Goal: Communication & Community: Answer question/provide support

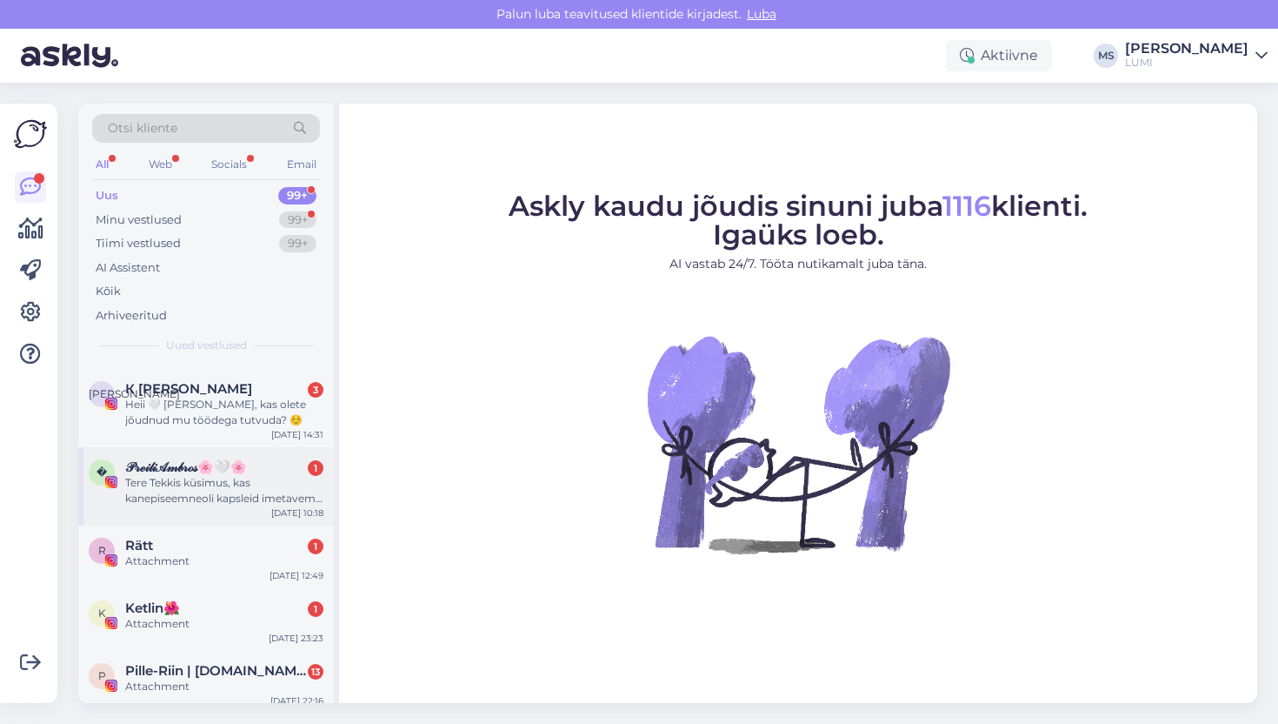
scroll to position [140, 0]
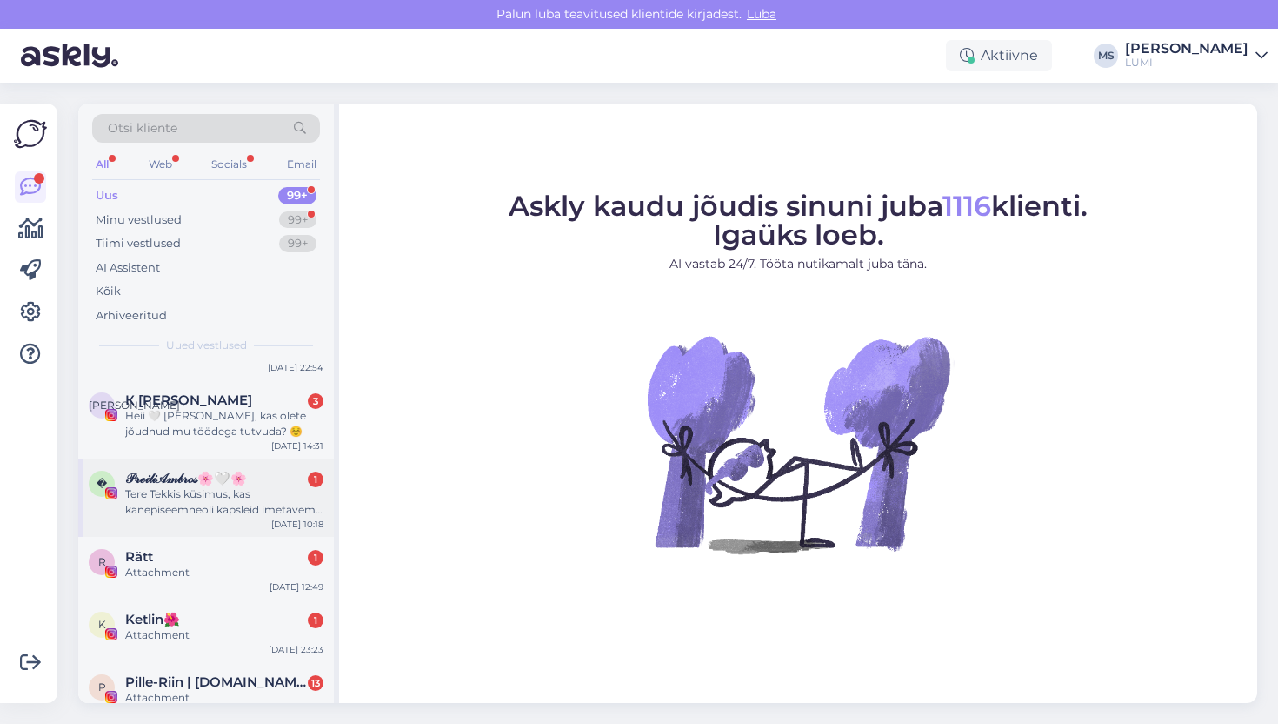
click at [260, 504] on div "Tere Tekkis küsimus, kas kanepiseemneoli kapsleid imetavema tohib kasutada v mi…" at bounding box center [224, 501] width 198 height 31
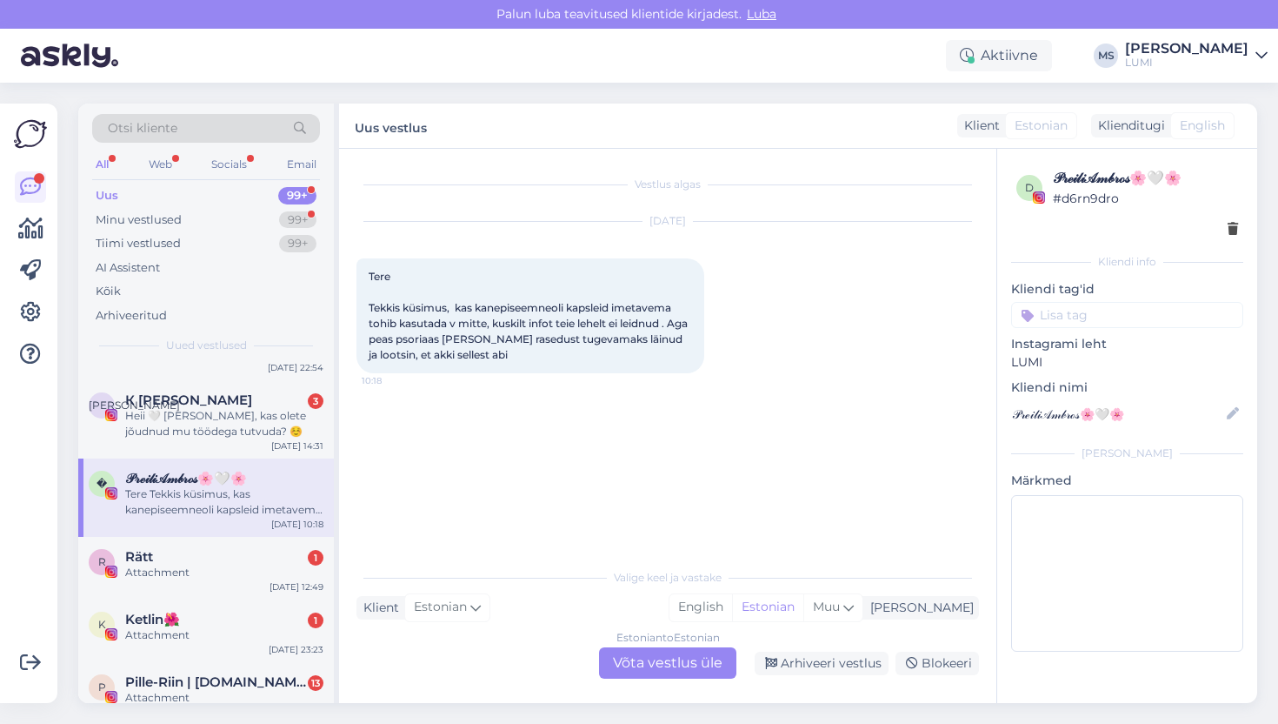
click at [670, 674] on div "Estonian to Estonian Võta vestlus üle" at bounding box center [667, 662] width 137 height 31
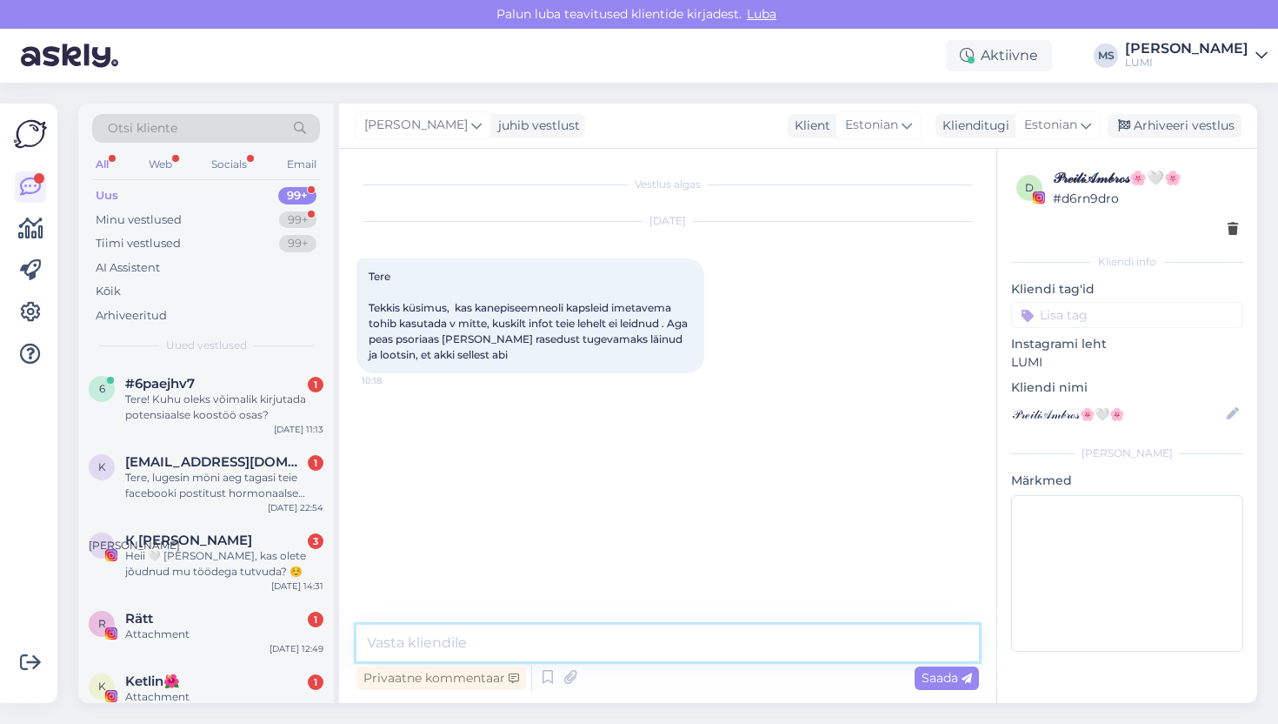
click at [604, 639] on textarea at bounding box center [668, 642] width 623 height 37
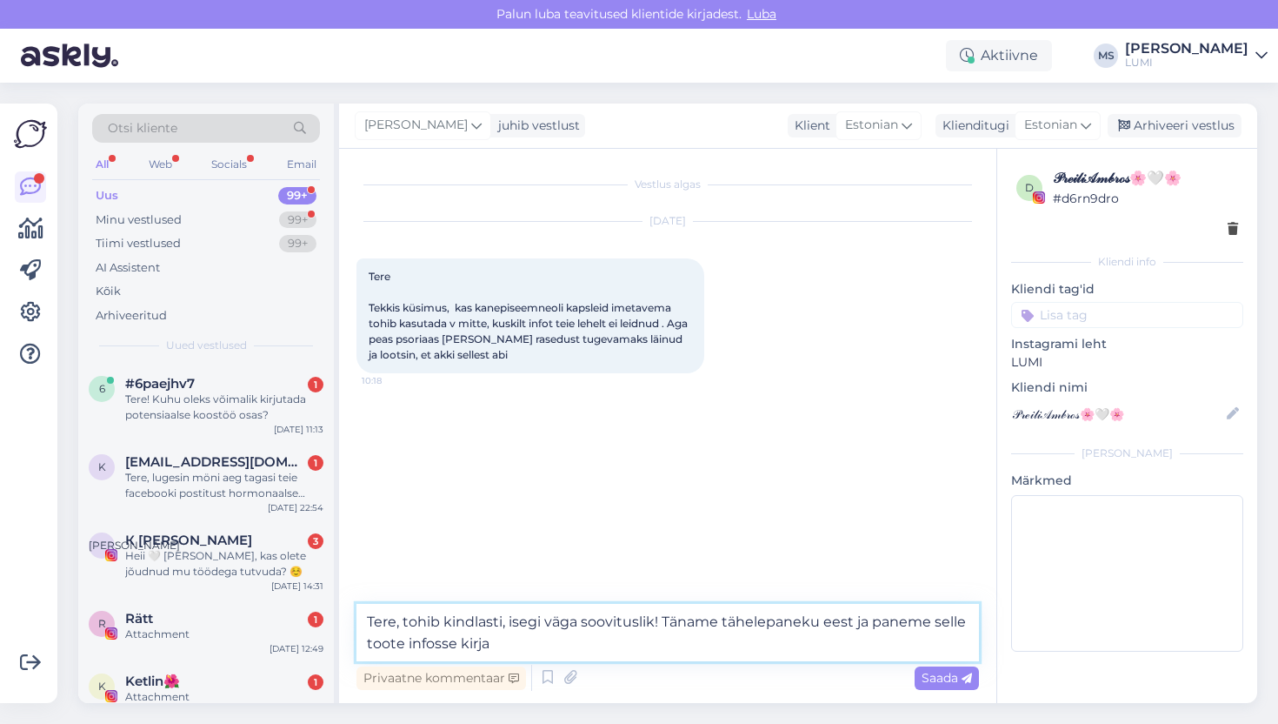
type textarea "Tere, tohib kindlasti, isegi väga soovituslik! Täname tähelepaneku eest ja pane…"
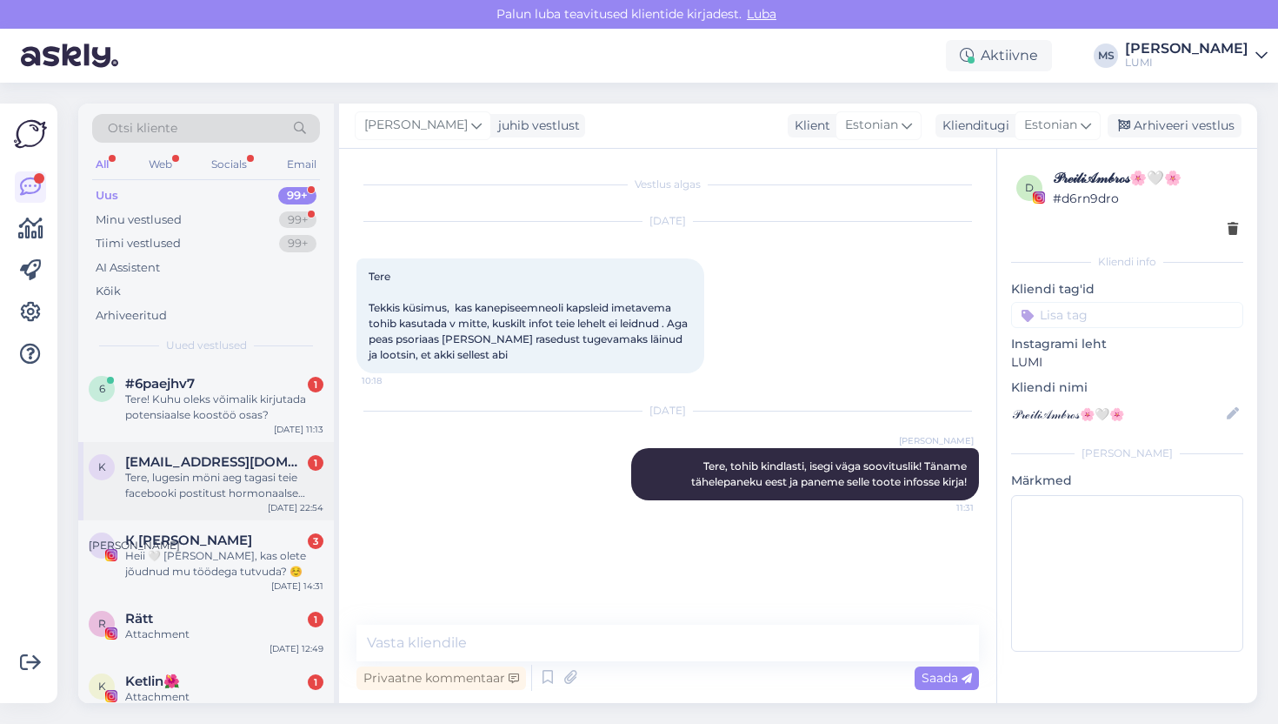
click at [235, 497] on div "Tere, lugesin möni aeg tagasi teie facebooki postitust hormonaalse akne kohta n…" at bounding box center [224, 485] width 198 height 31
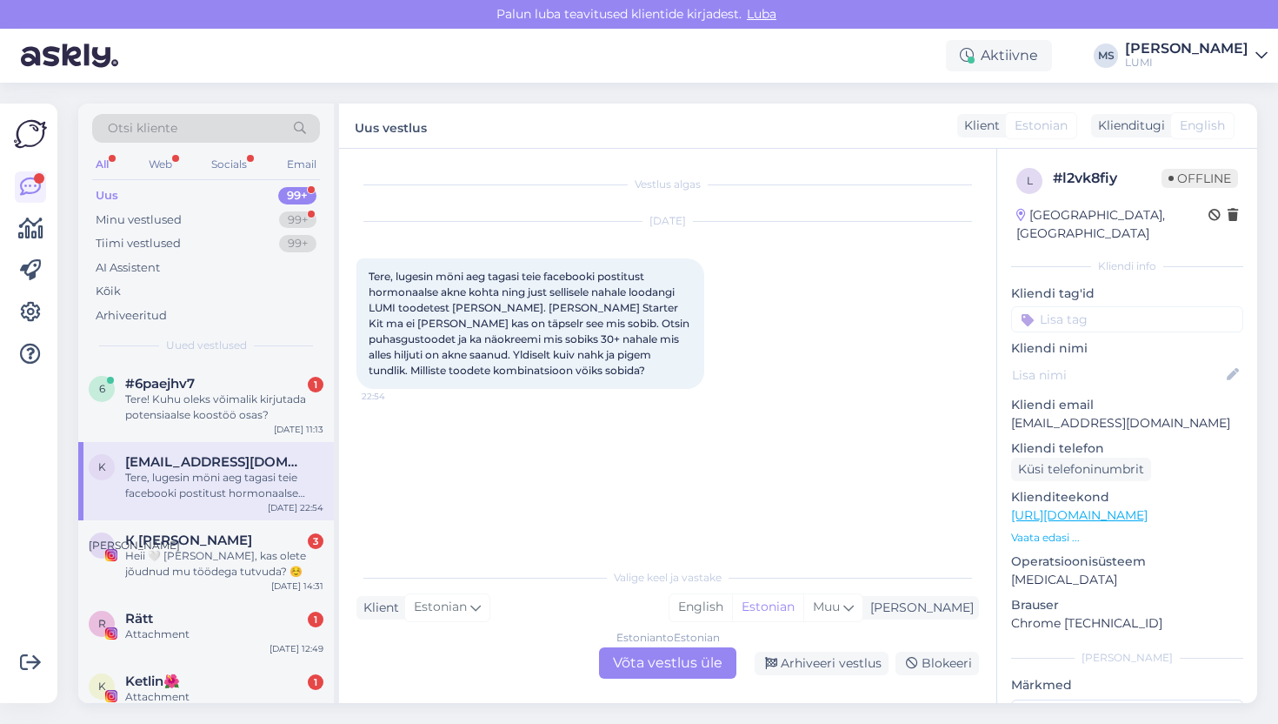
click at [654, 664] on div "Estonian to Estonian Võta vestlus üle" at bounding box center [667, 662] width 137 height 31
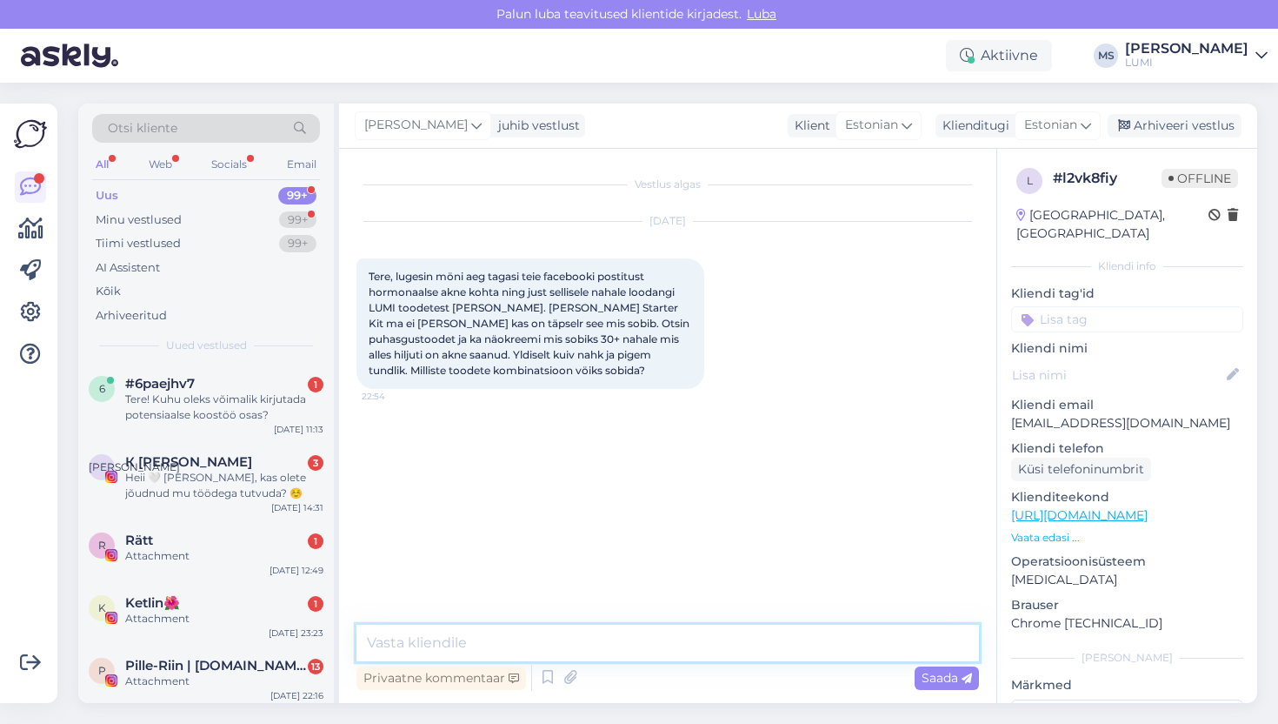
click at [667, 637] on textarea at bounding box center [668, 642] width 623 height 37
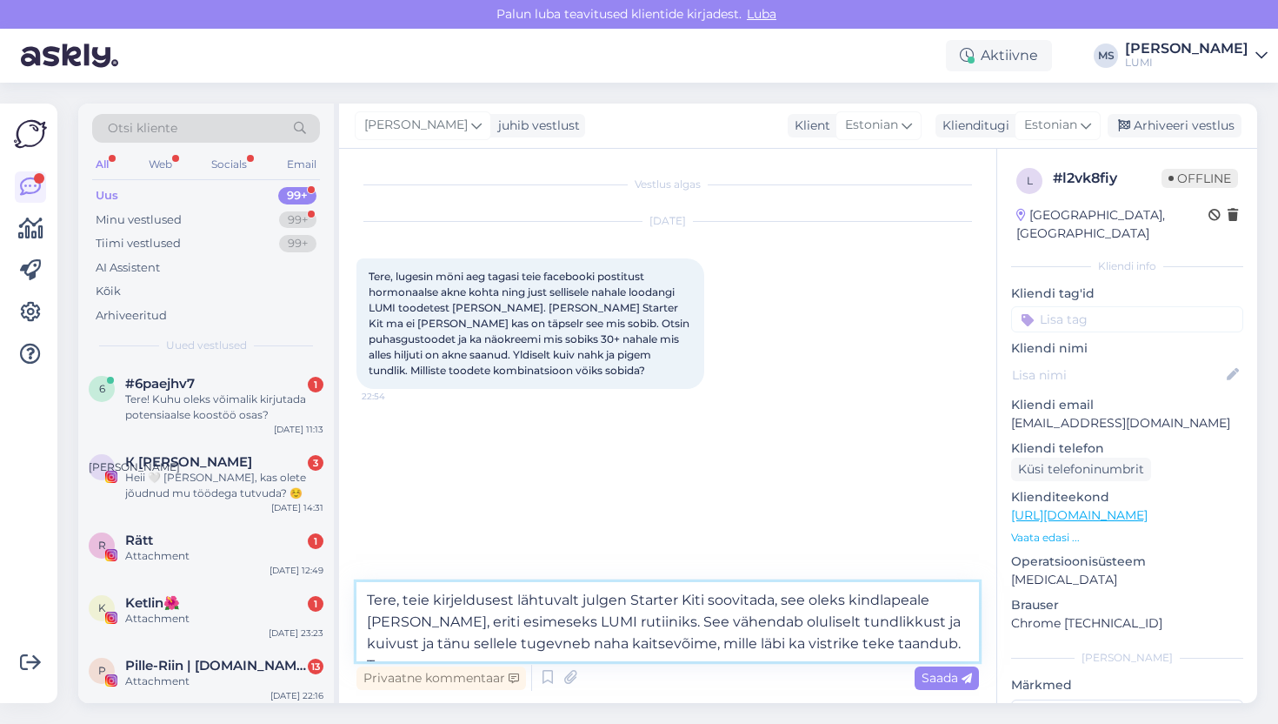
type textarea "Tere, teie kirjeldusest lähtuvalt julgen Starter Kiti soovitada, see oleks kind…"
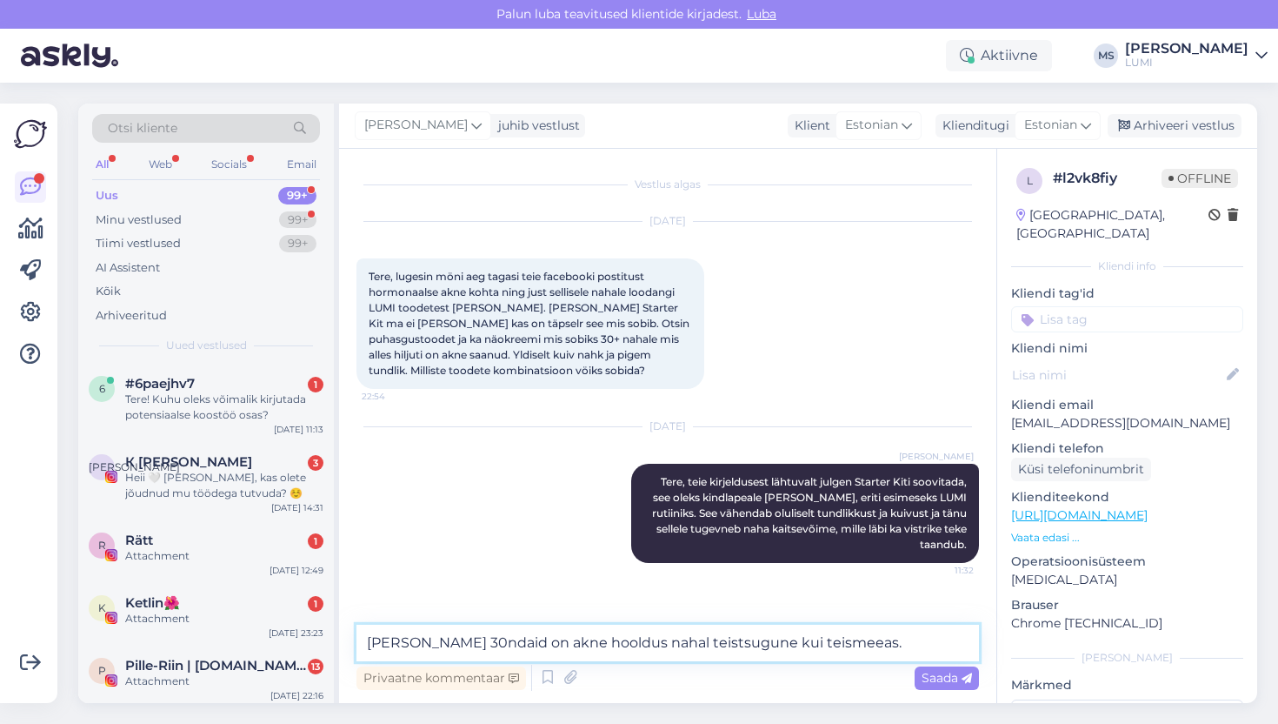
type textarea "[PERSON_NAME] 30ndaid on akne hooldus nahal teistsugune kui teismeeas."
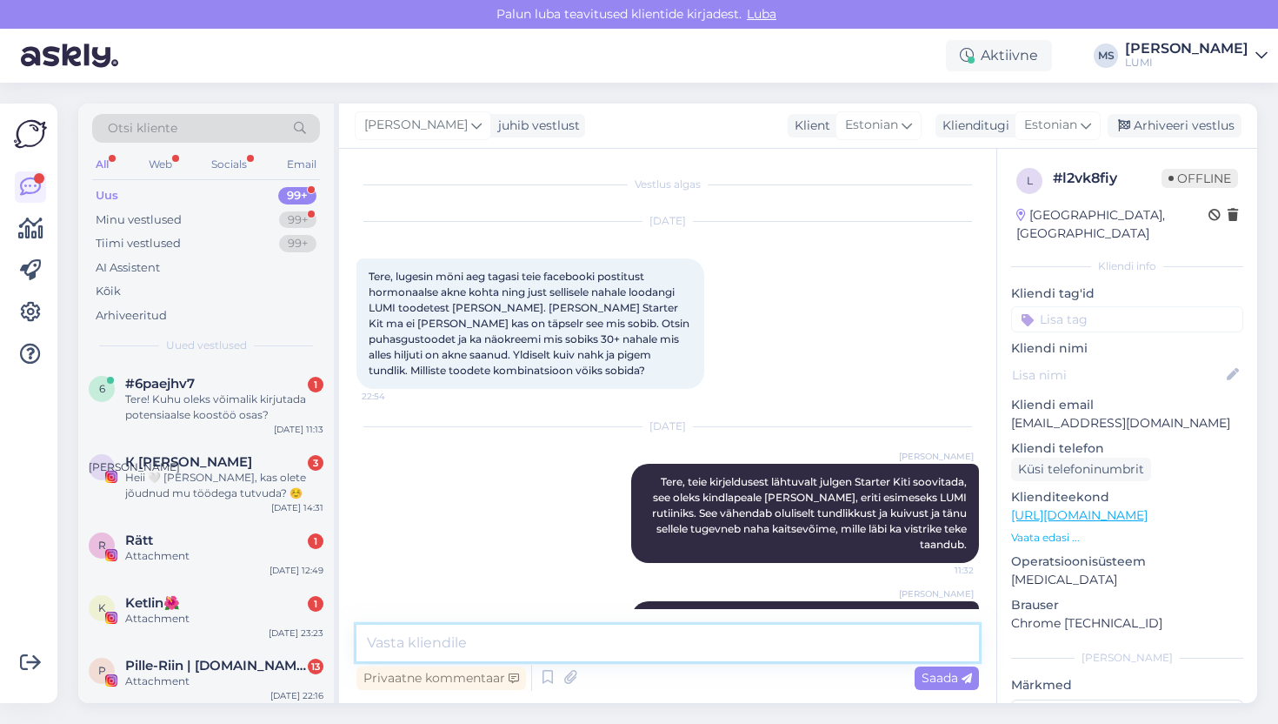
scroll to position [63, 0]
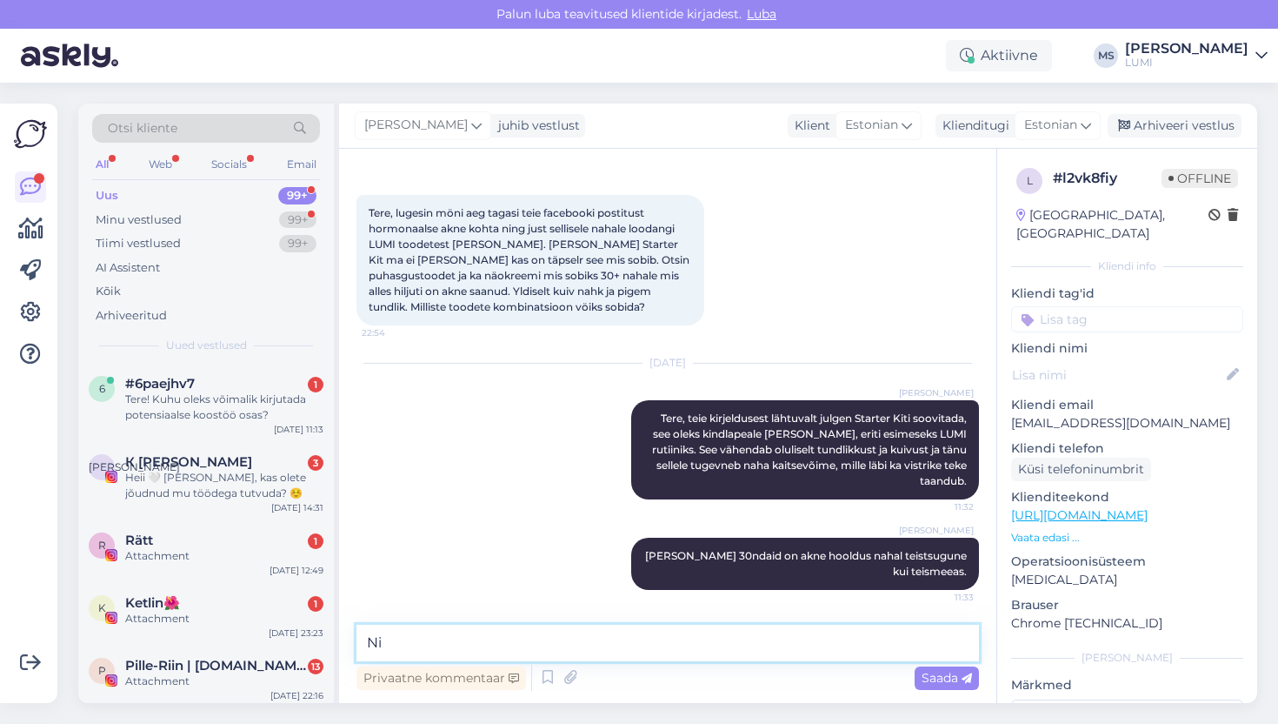
type textarea "N"
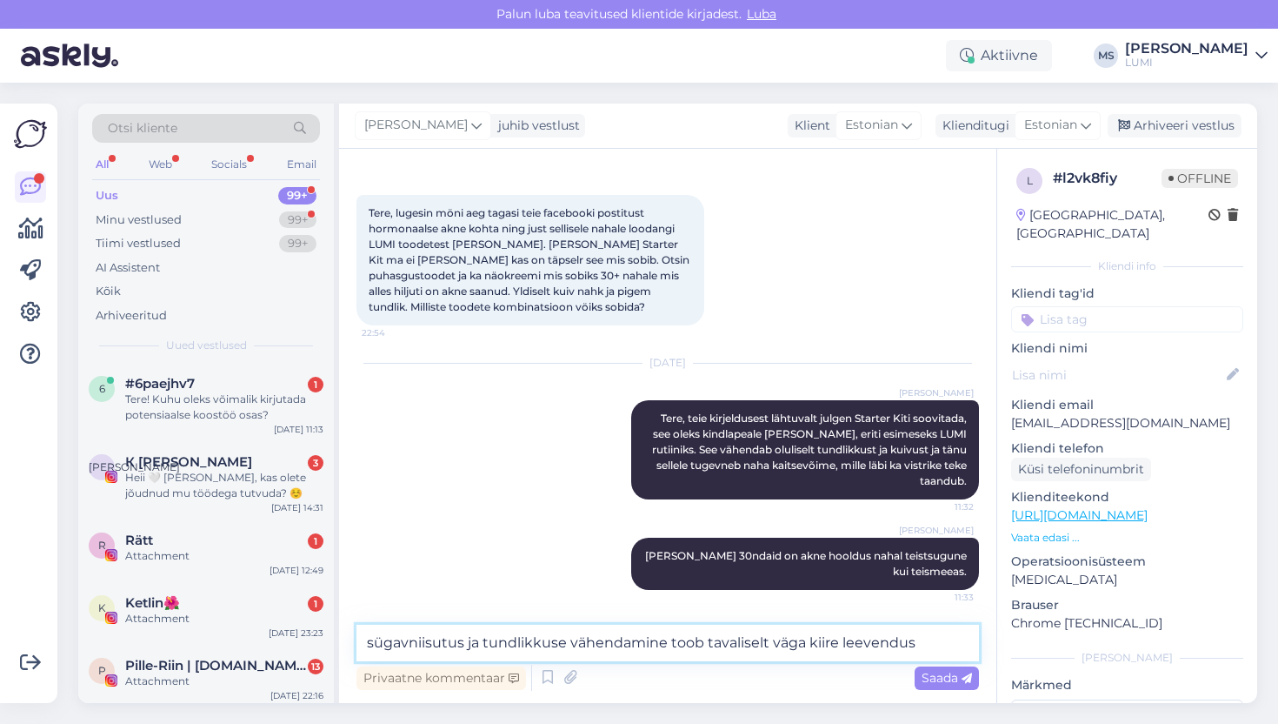
type textarea "sügavniisutus ja tundlikkuse vähendamine toob tavaliselt väga kiire leevenduse"
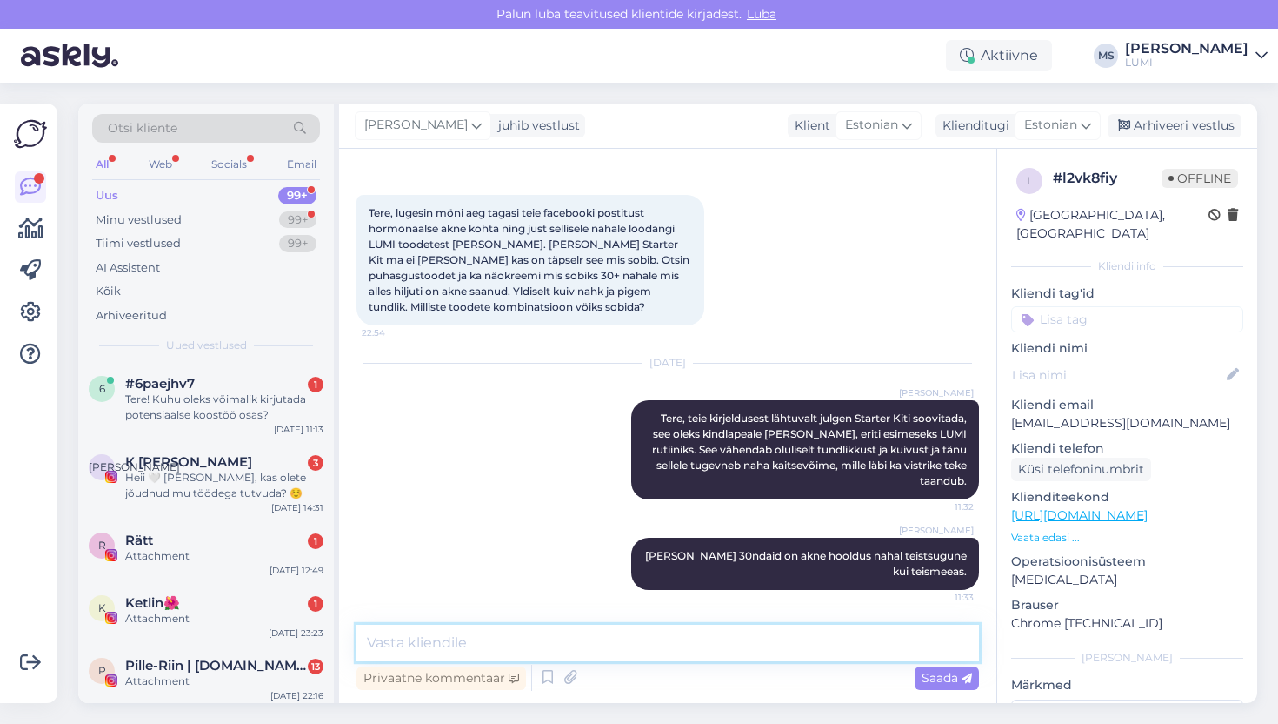
scroll to position [154, 0]
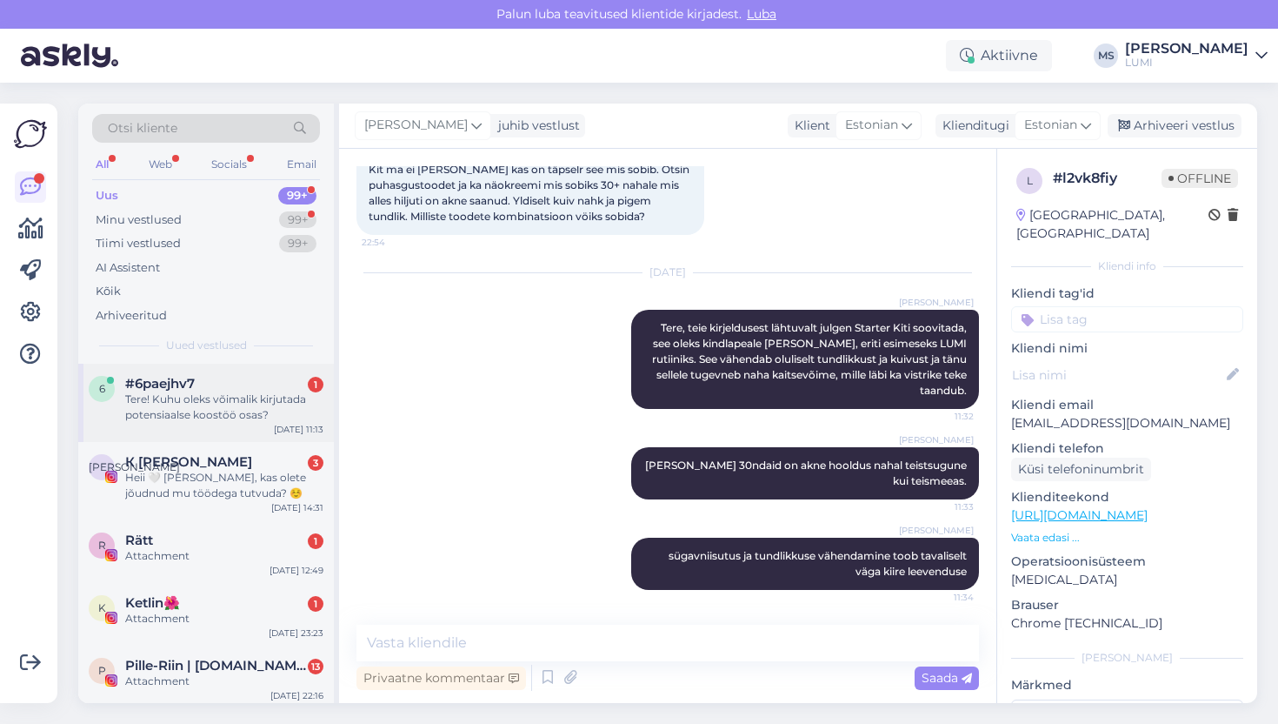
click at [208, 423] on div "6 #6paejhv7 1 Tere! Kuhu oleks võimalik kirjutada potensiaalse koostöö osas? [D…" at bounding box center [206, 403] width 256 height 78
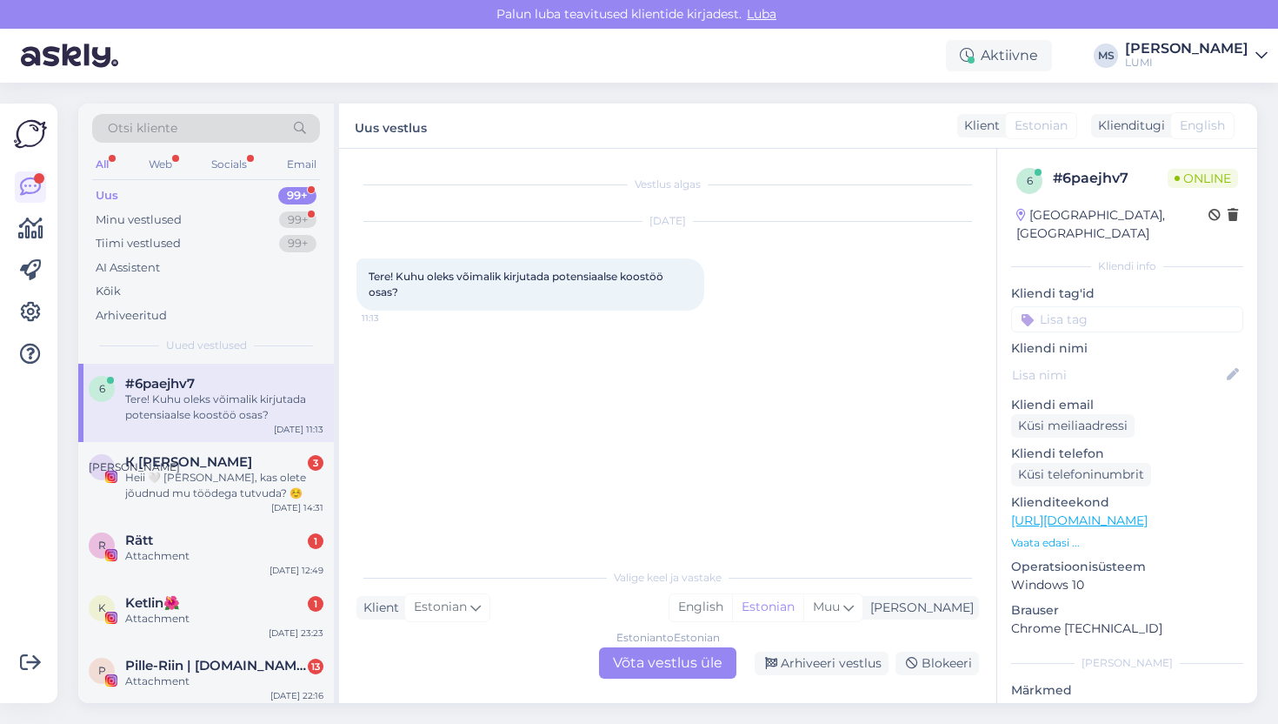
click at [697, 653] on div "Estonian to Estonian Võta vestlus üle" at bounding box center [667, 662] width 137 height 31
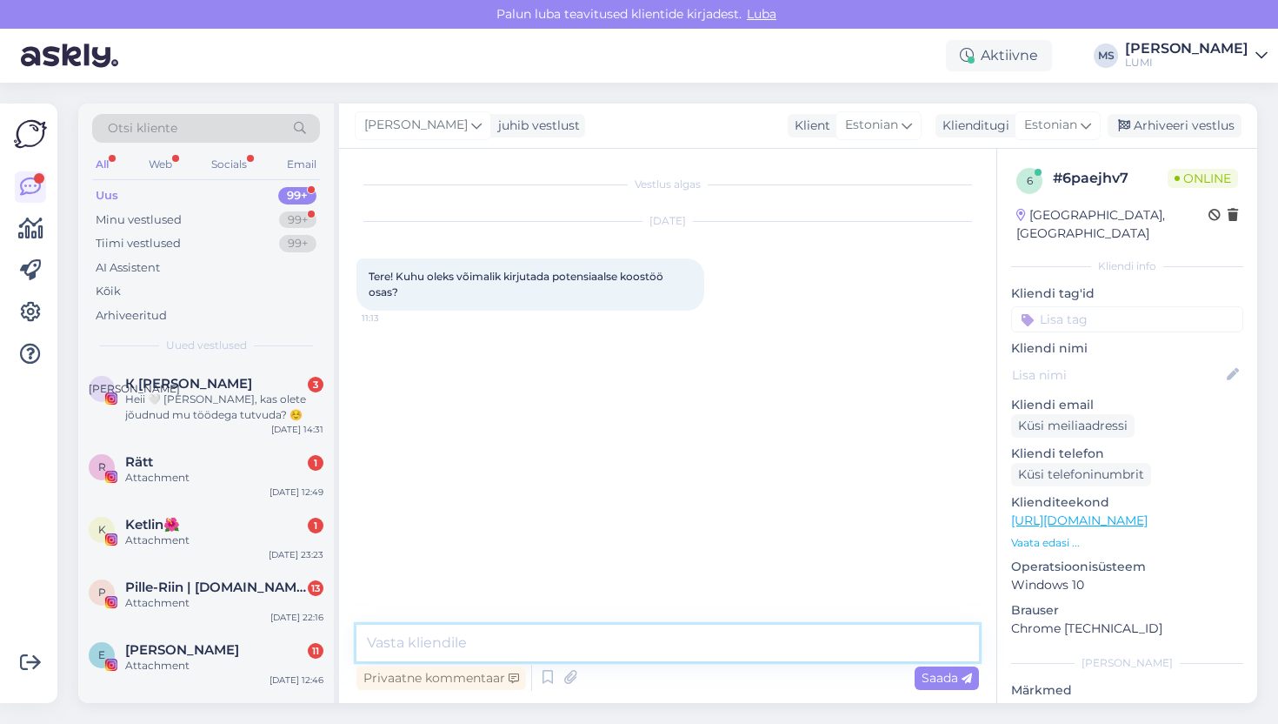
click at [644, 631] on textarea at bounding box center [668, 642] width 623 height 37
type textarea "tere, [EMAIL_ADDRESS][DOMAIN_NAME]"
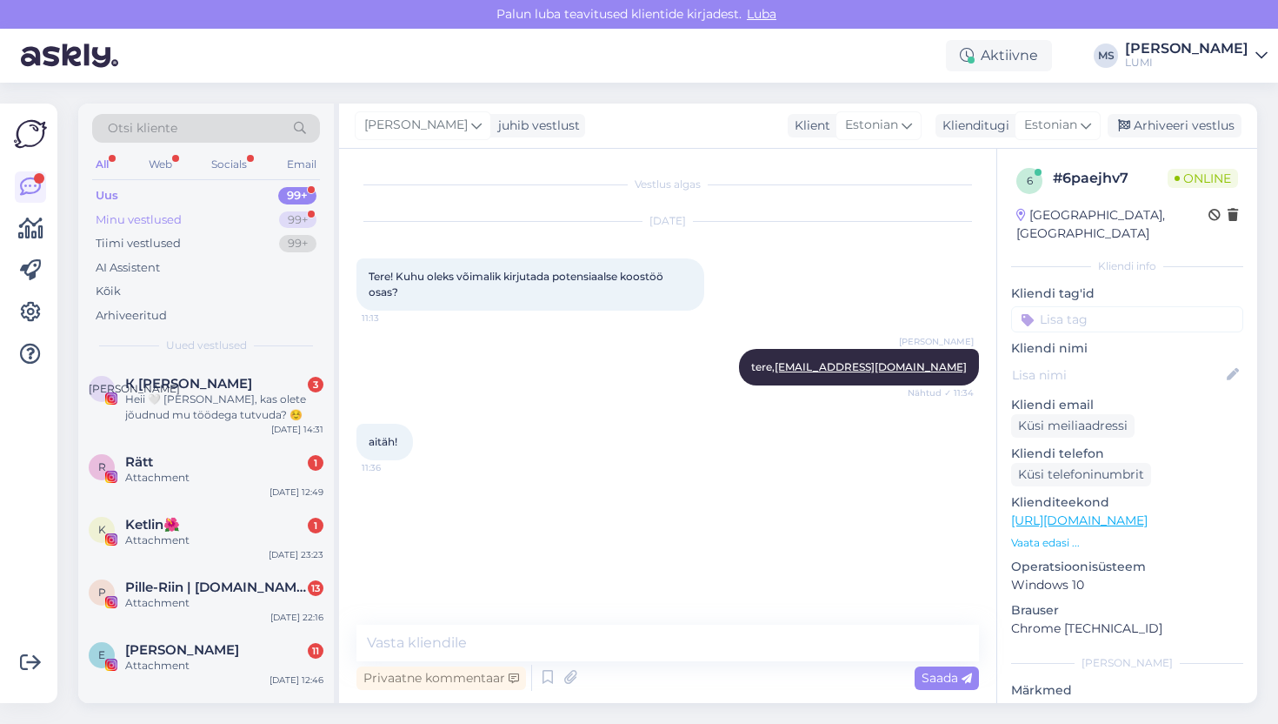
click at [180, 218] on div "Minu vestlused" at bounding box center [139, 219] width 86 height 17
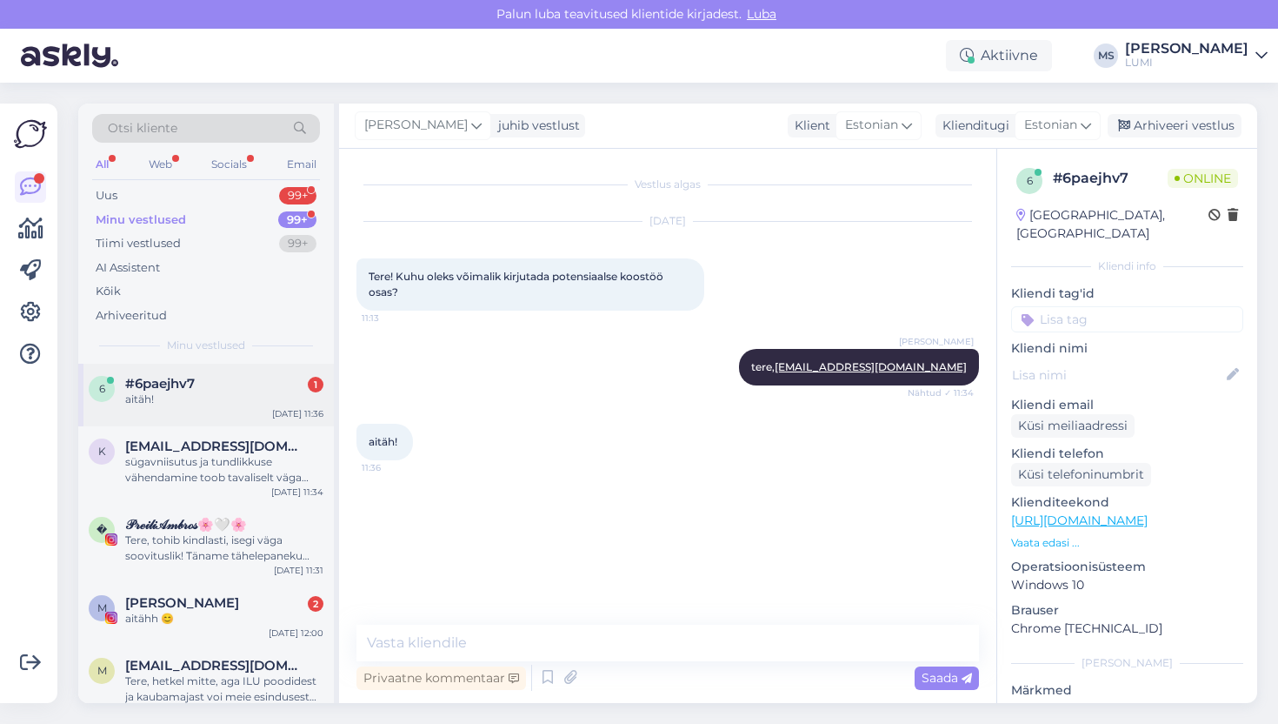
click at [216, 403] on div "aitäh!" at bounding box center [224, 399] width 198 height 16
click at [233, 614] on div "aitähh 😊" at bounding box center [224, 619] width 198 height 16
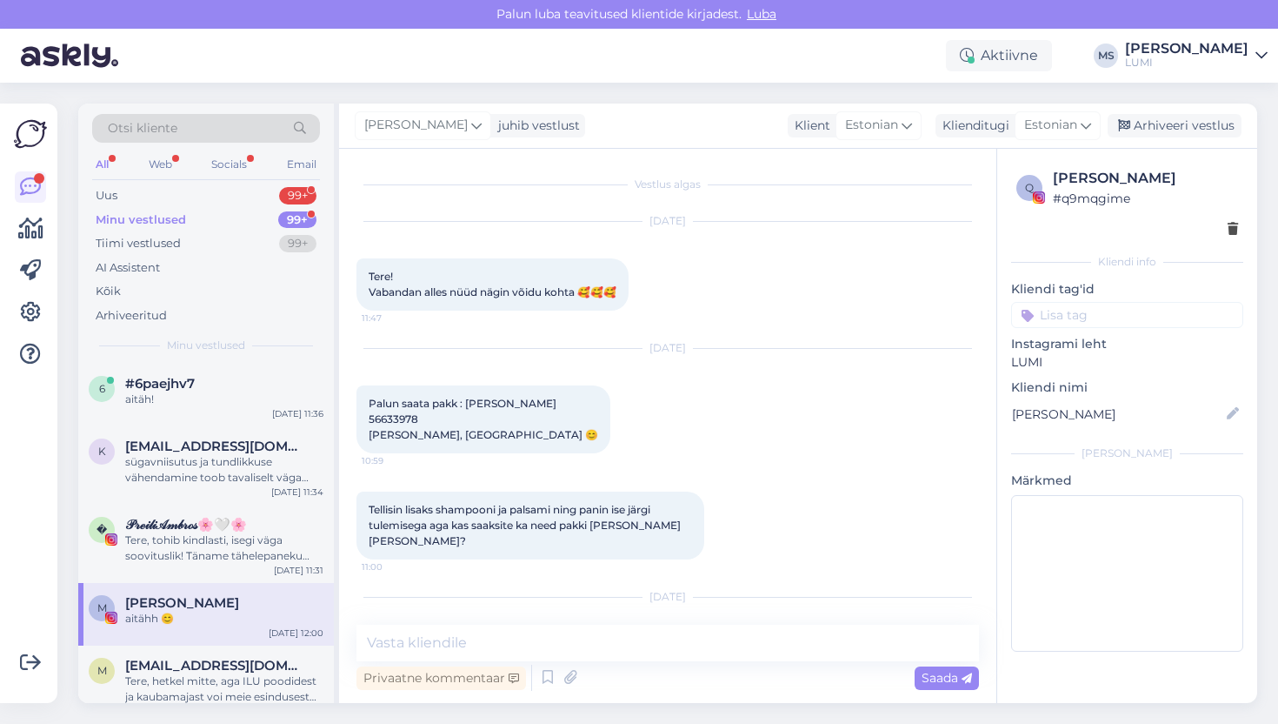
scroll to position [417, 0]
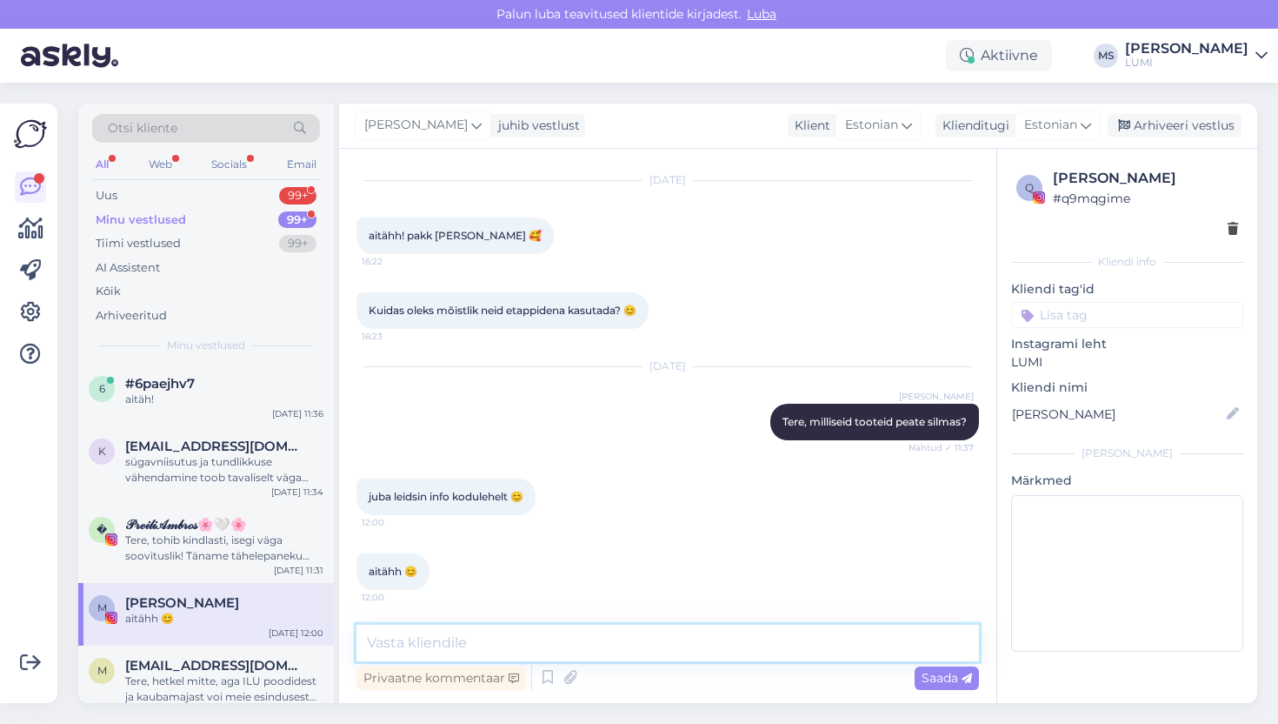
click at [545, 637] on textarea at bounding box center [668, 642] width 623 height 37
type textarea ":)"
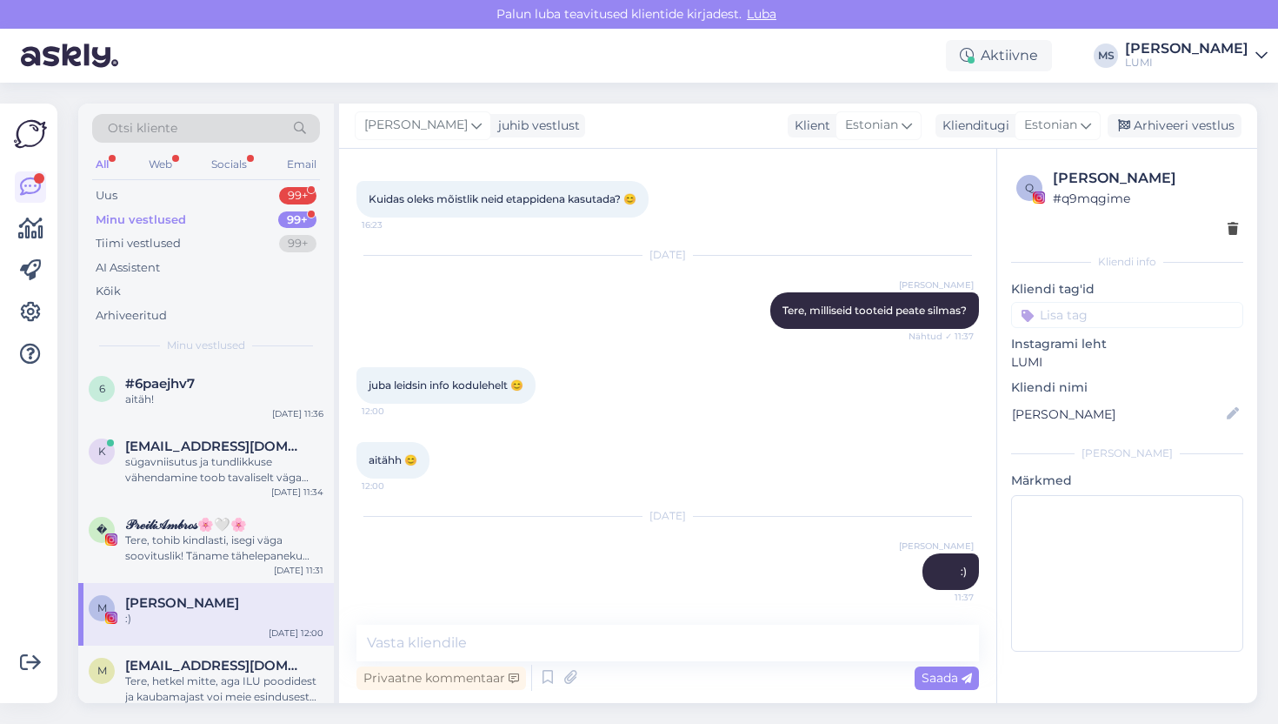
click at [130, 224] on div "Minu vestlused" at bounding box center [141, 219] width 90 height 17
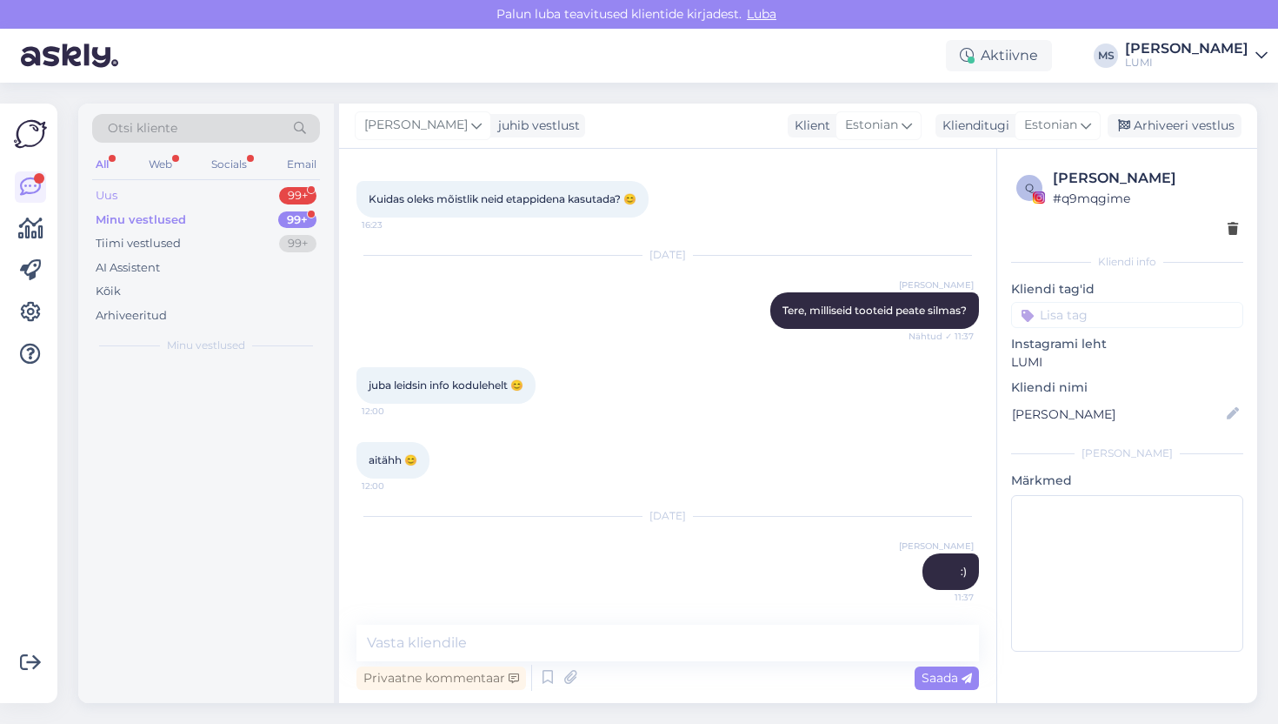
click at [119, 186] on div "Uus 99+" at bounding box center [206, 196] width 228 height 24
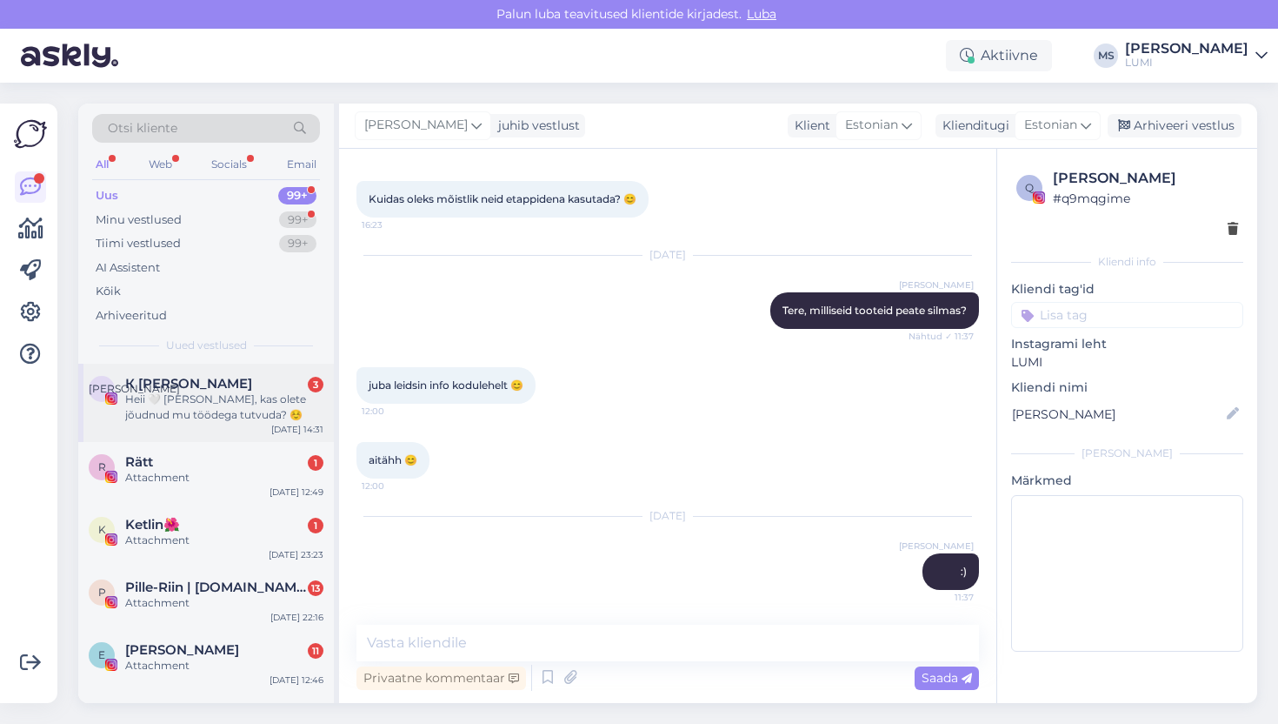
click at [242, 410] on div "Heii 🤍 [PERSON_NAME], kas olete jõudnud mu töödega tutvuda? ☺️" at bounding box center [224, 406] width 198 height 31
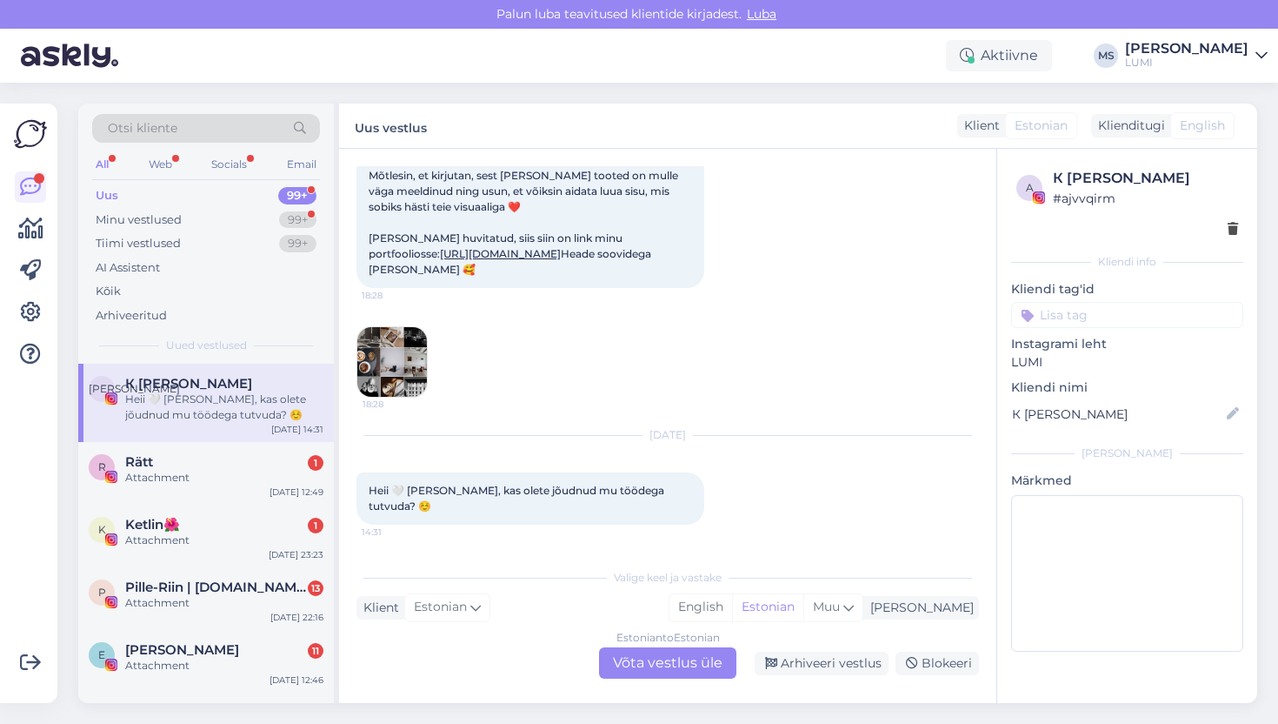
scroll to position [210, 0]
click at [685, 669] on div "Estonian to Estonian Võta vestlus üle" at bounding box center [667, 662] width 137 height 31
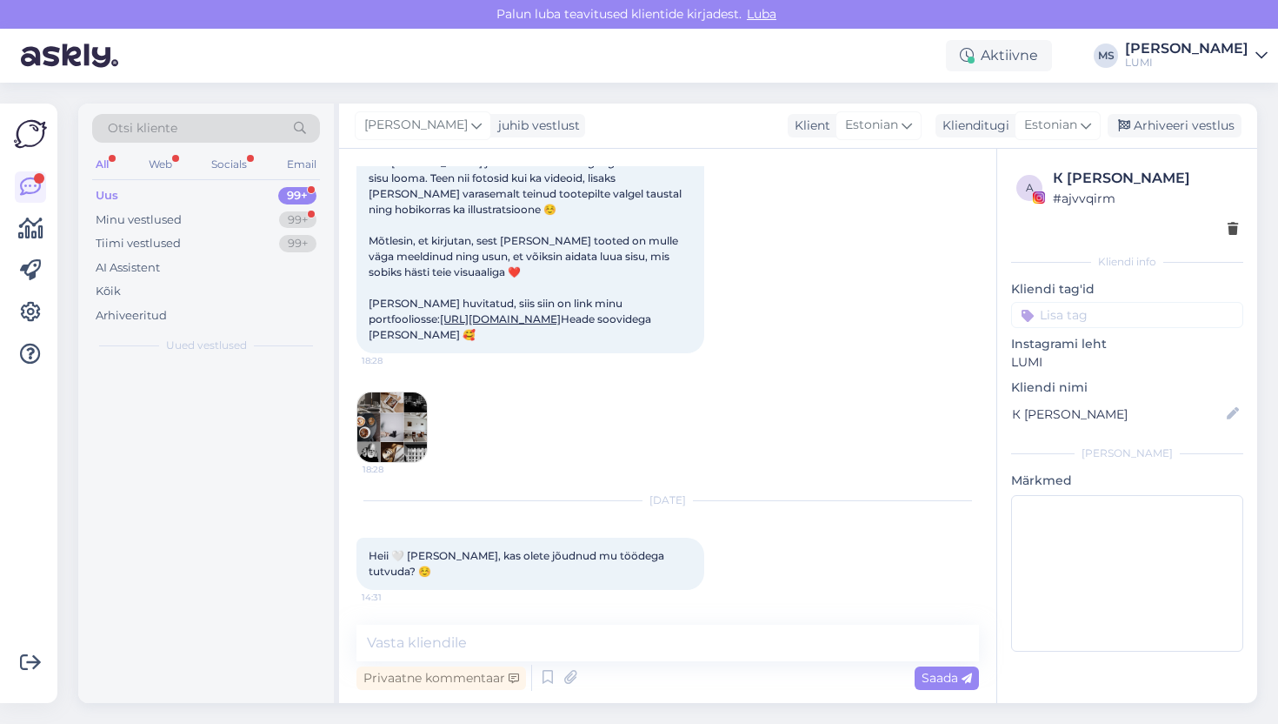
scroll to position [145, 0]
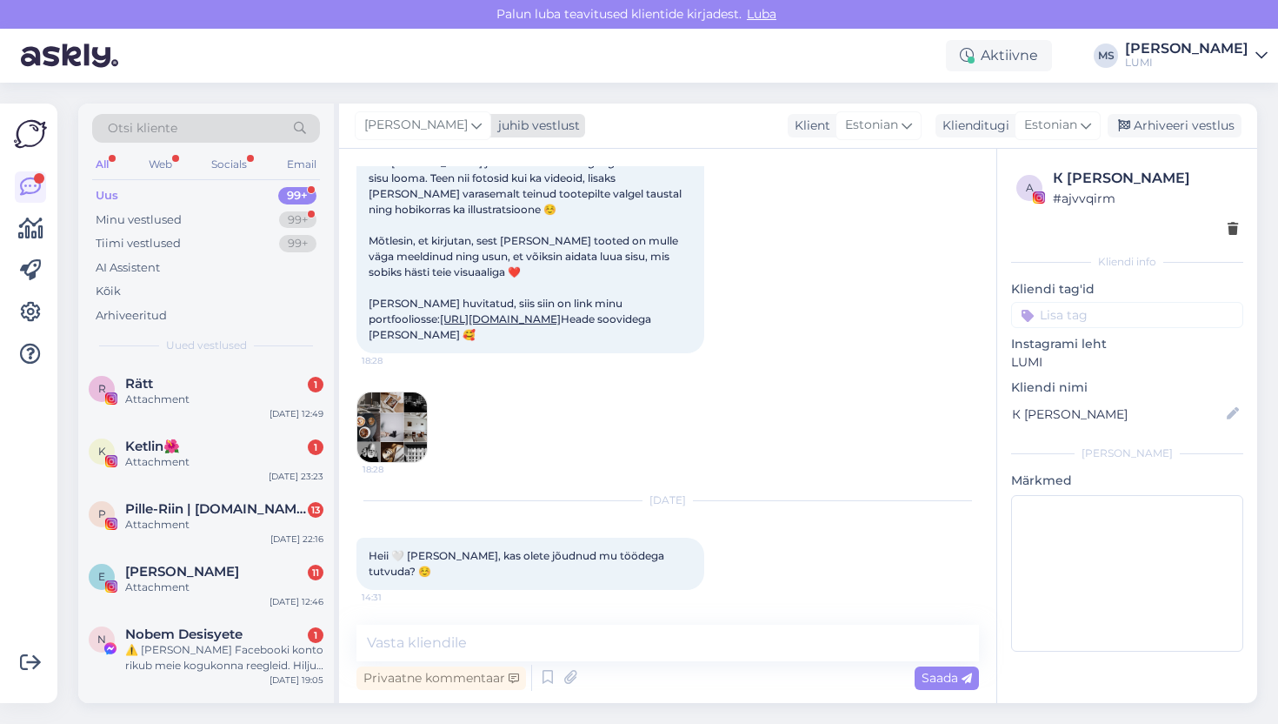
click at [425, 121] on span "[PERSON_NAME]" at bounding box center [415, 125] width 103 height 19
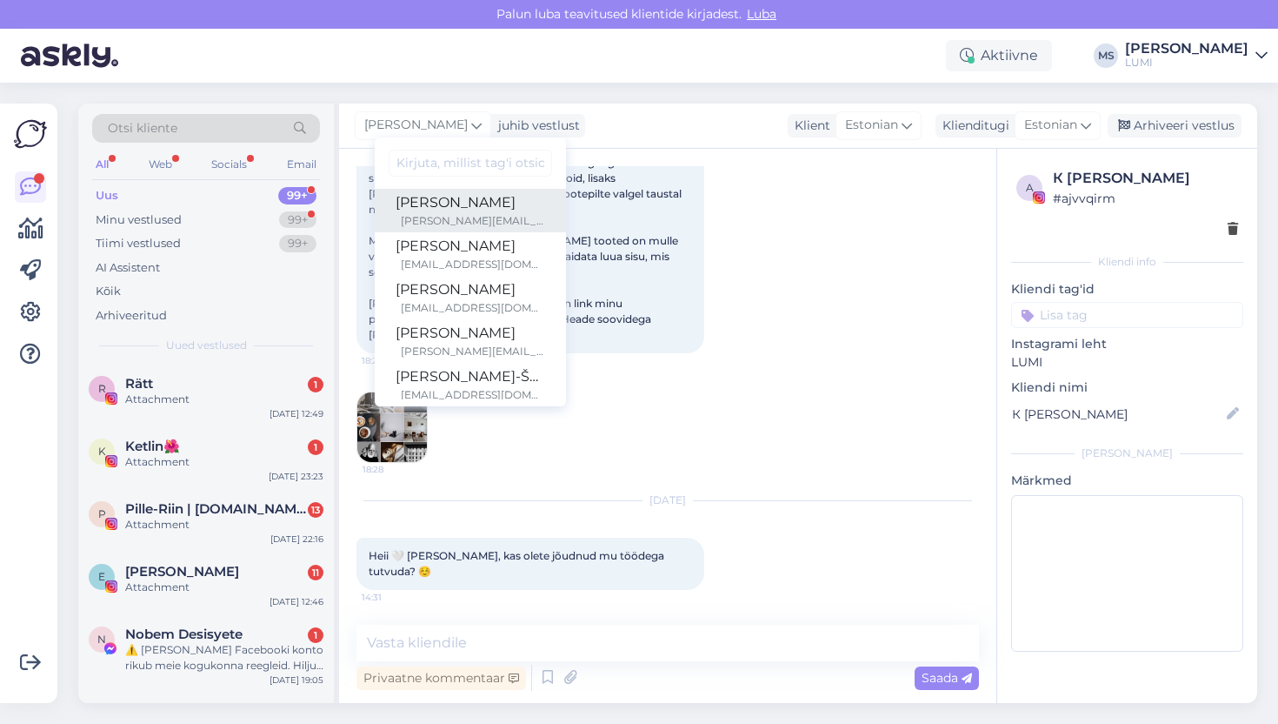
click at [446, 220] on div "[PERSON_NAME][EMAIL_ADDRESS][DOMAIN_NAME]" at bounding box center [473, 221] width 144 height 16
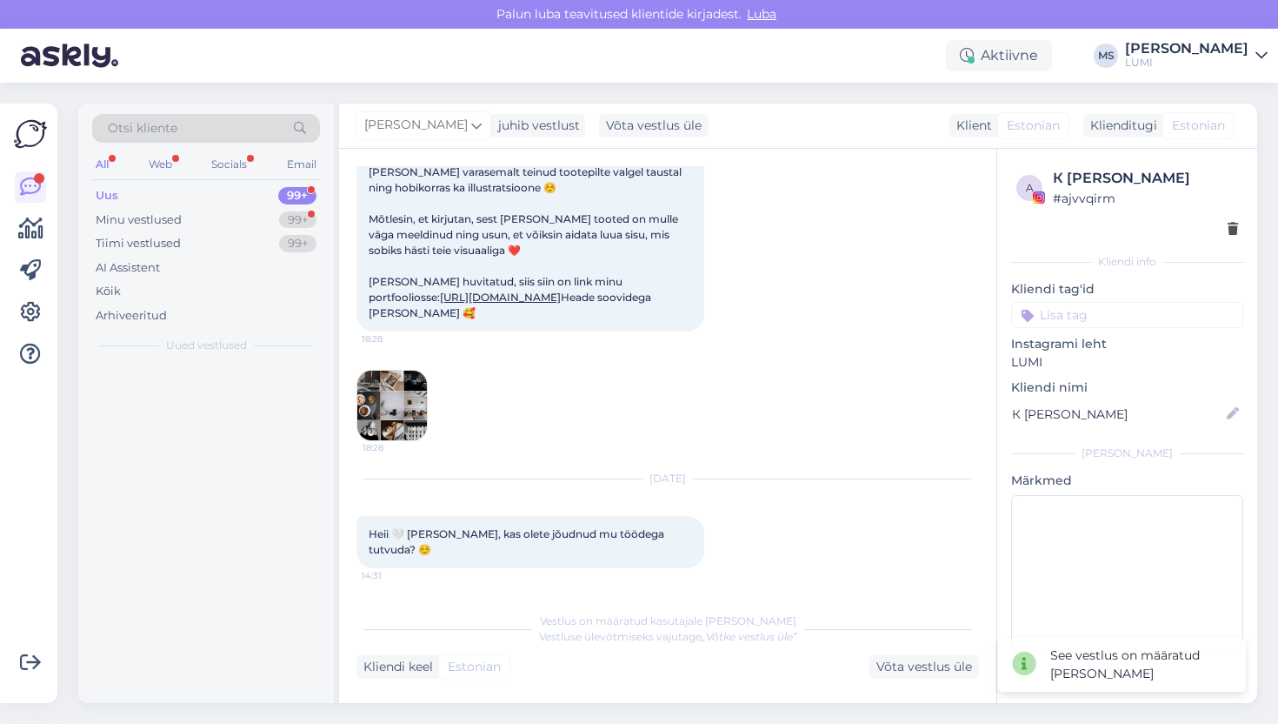
scroll to position [167, 0]
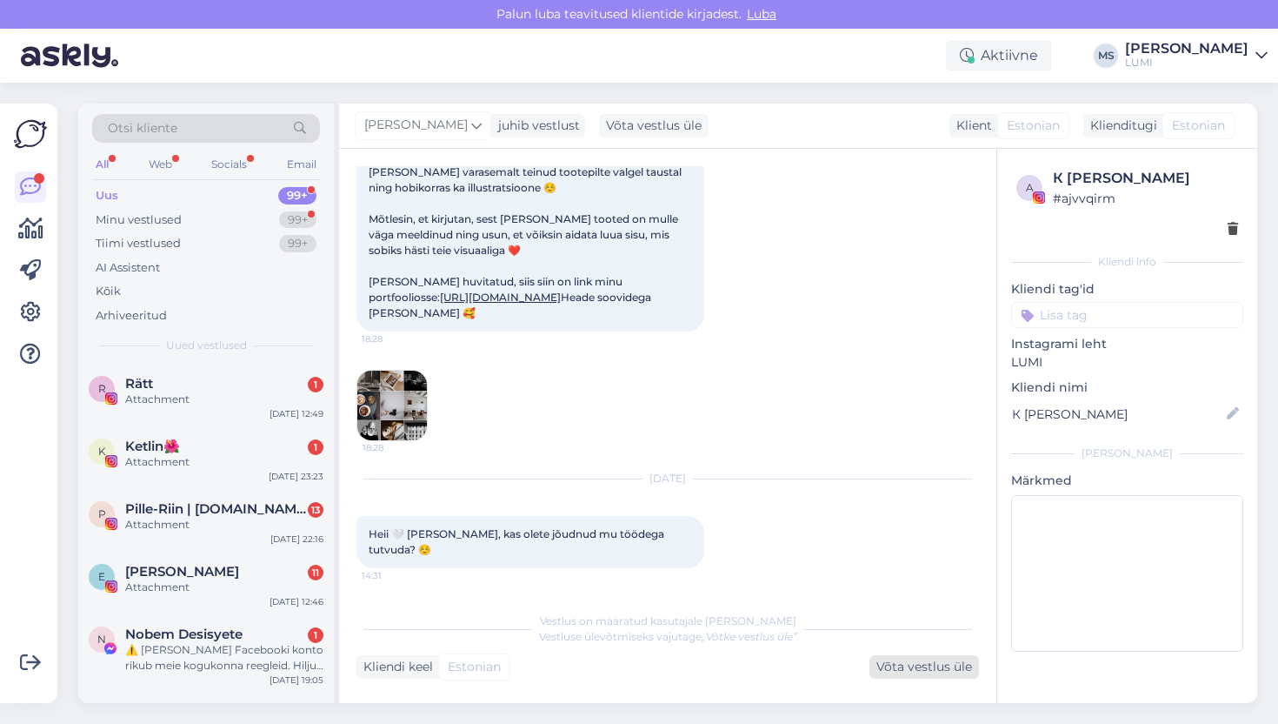
click at [911, 663] on div "Võta vestlus üle" at bounding box center [925, 666] width 110 height 23
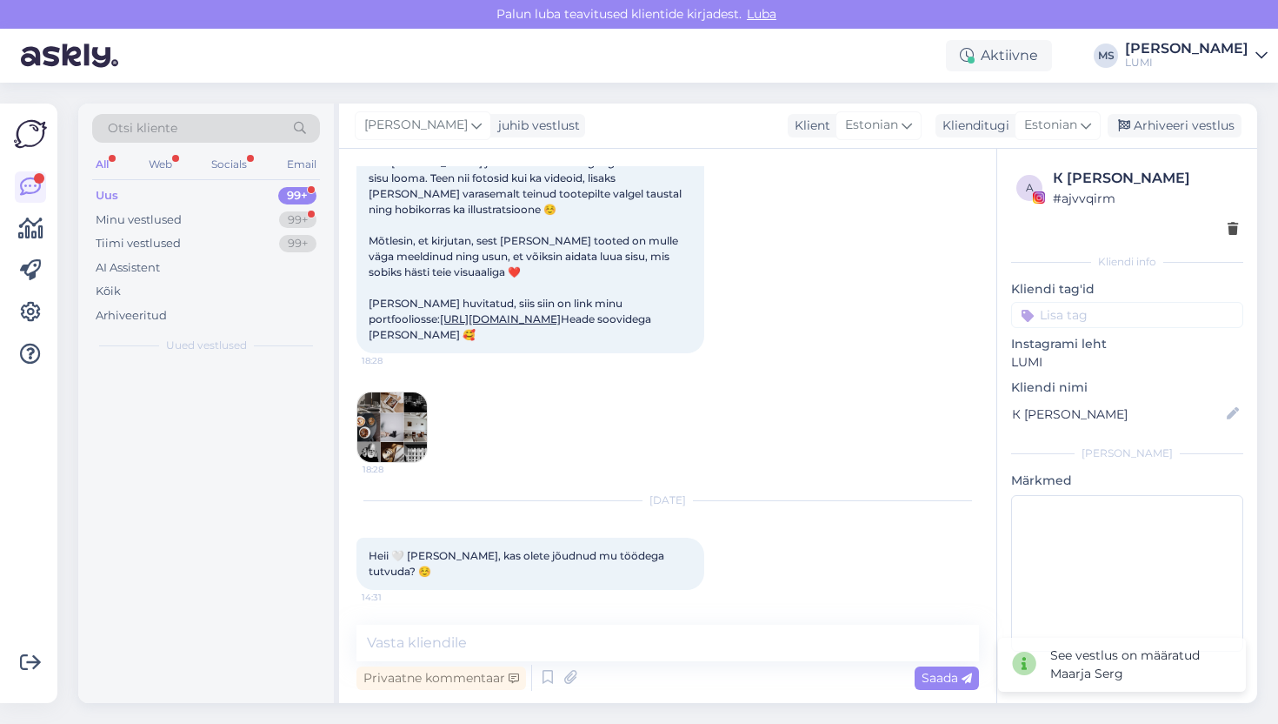
scroll to position [145, 0]
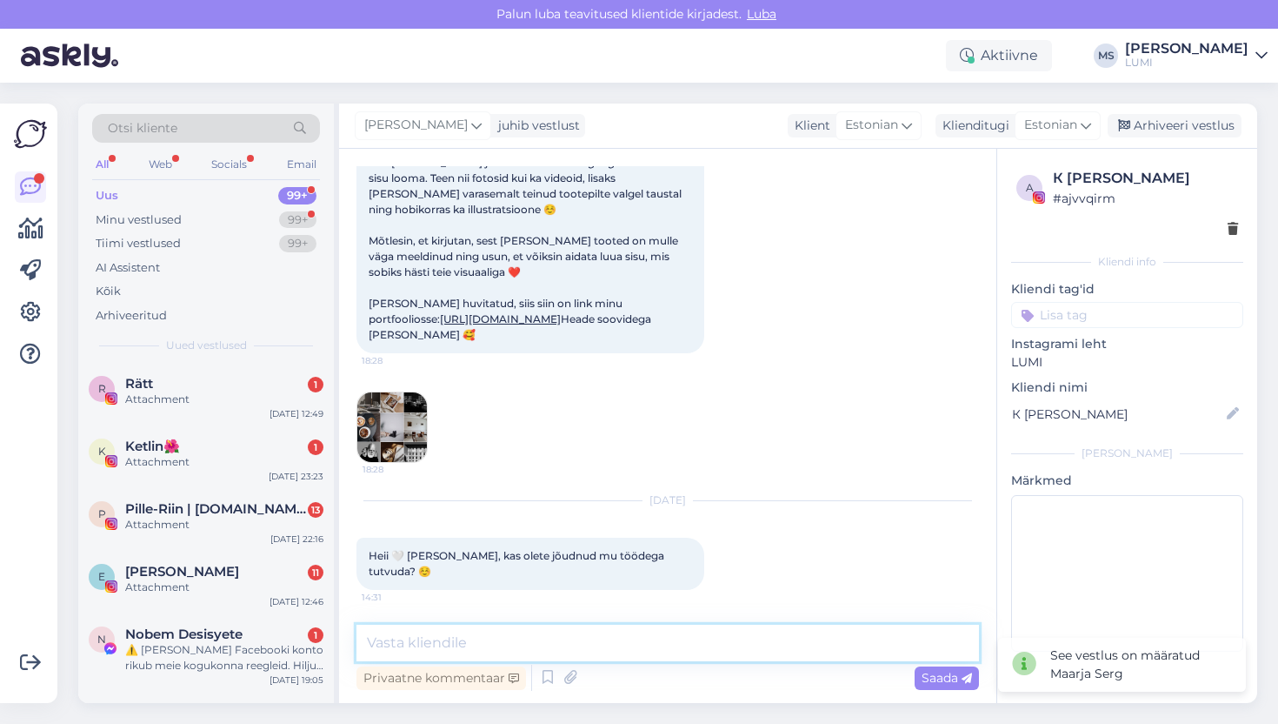
click at [690, 624] on textarea at bounding box center [668, 642] width 623 height 37
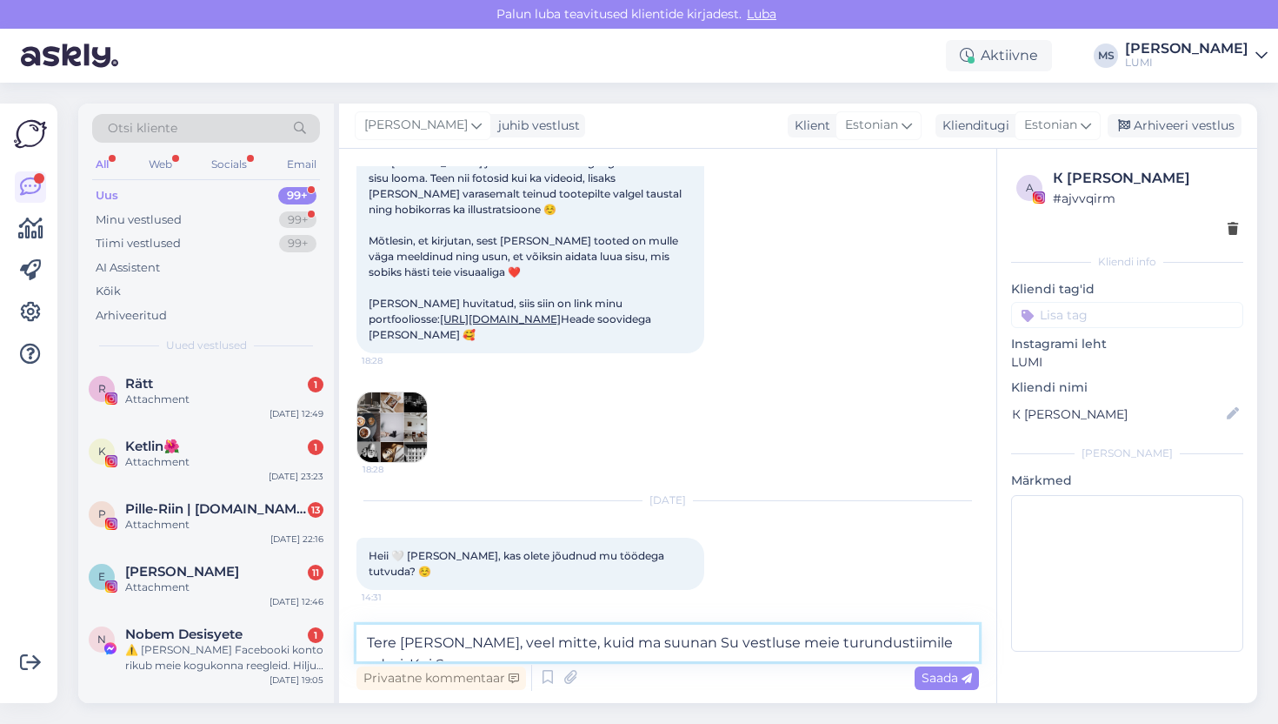
scroll to position [166, 0]
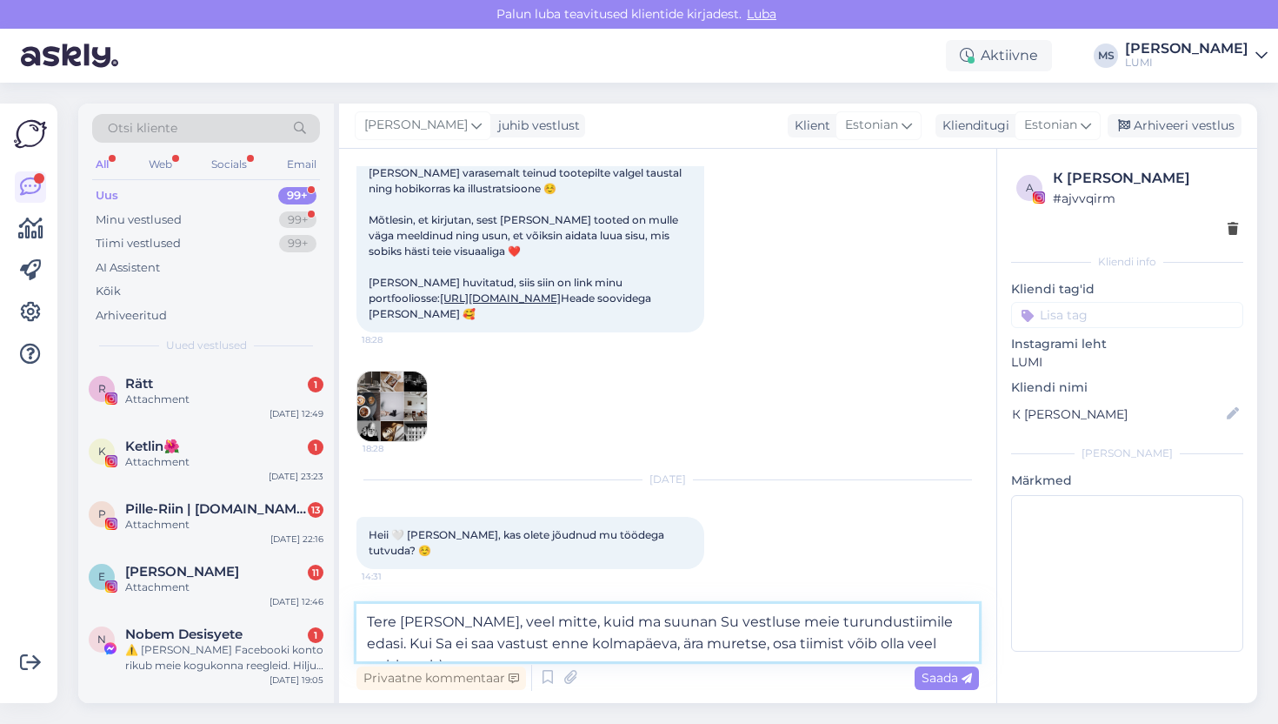
type textarea "Tere [PERSON_NAME], veel mitte, kuid ma suunan Su vestluse meie turundustiimile…"
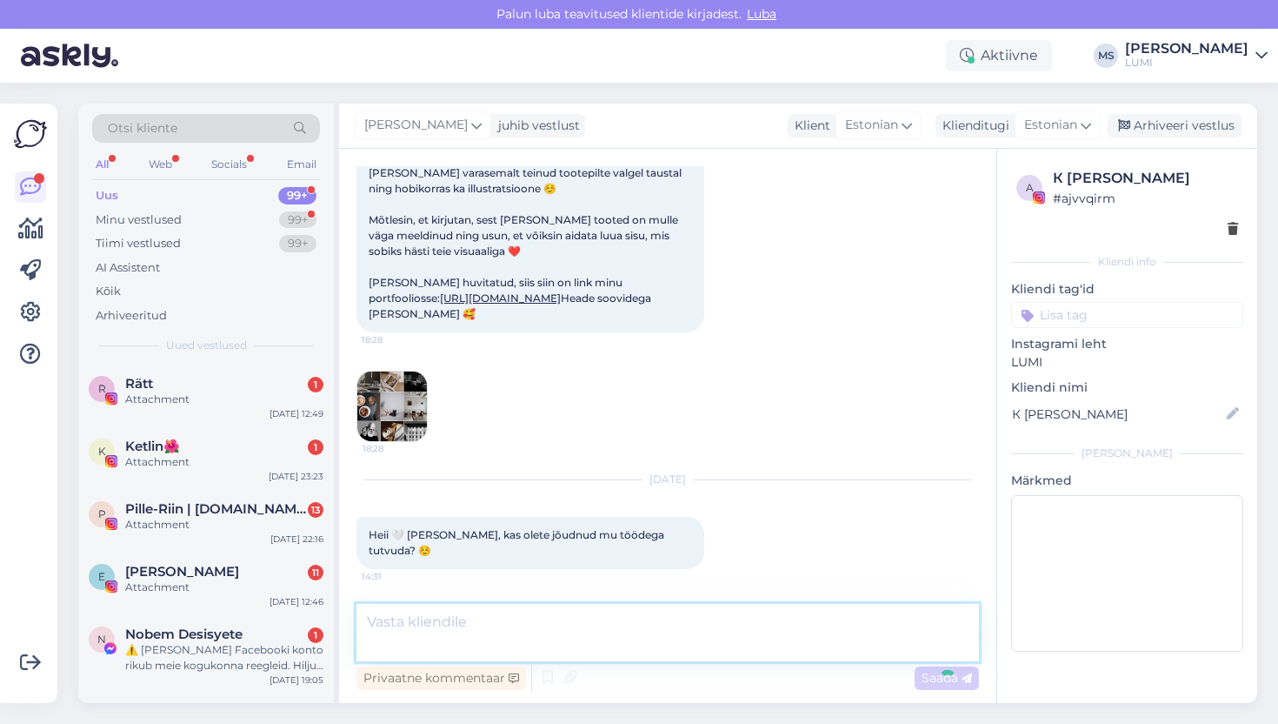
scroll to position [304, 0]
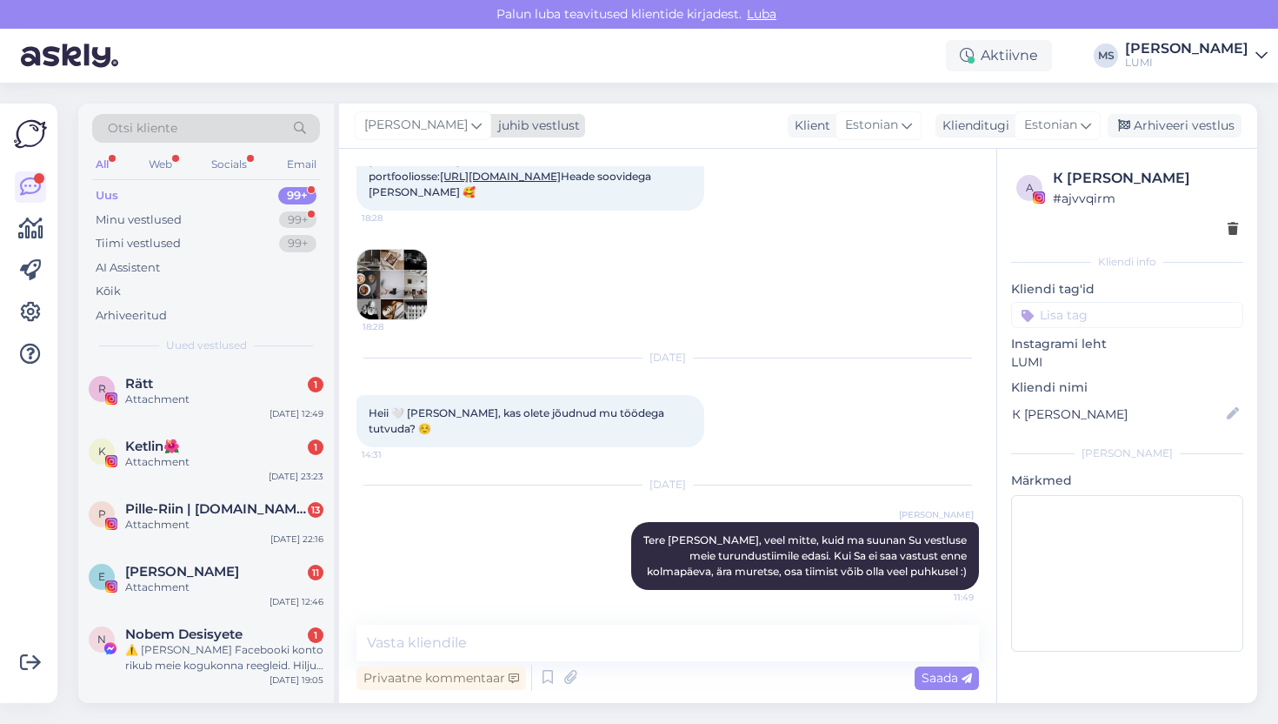
click at [471, 132] on icon at bounding box center [476, 125] width 10 height 19
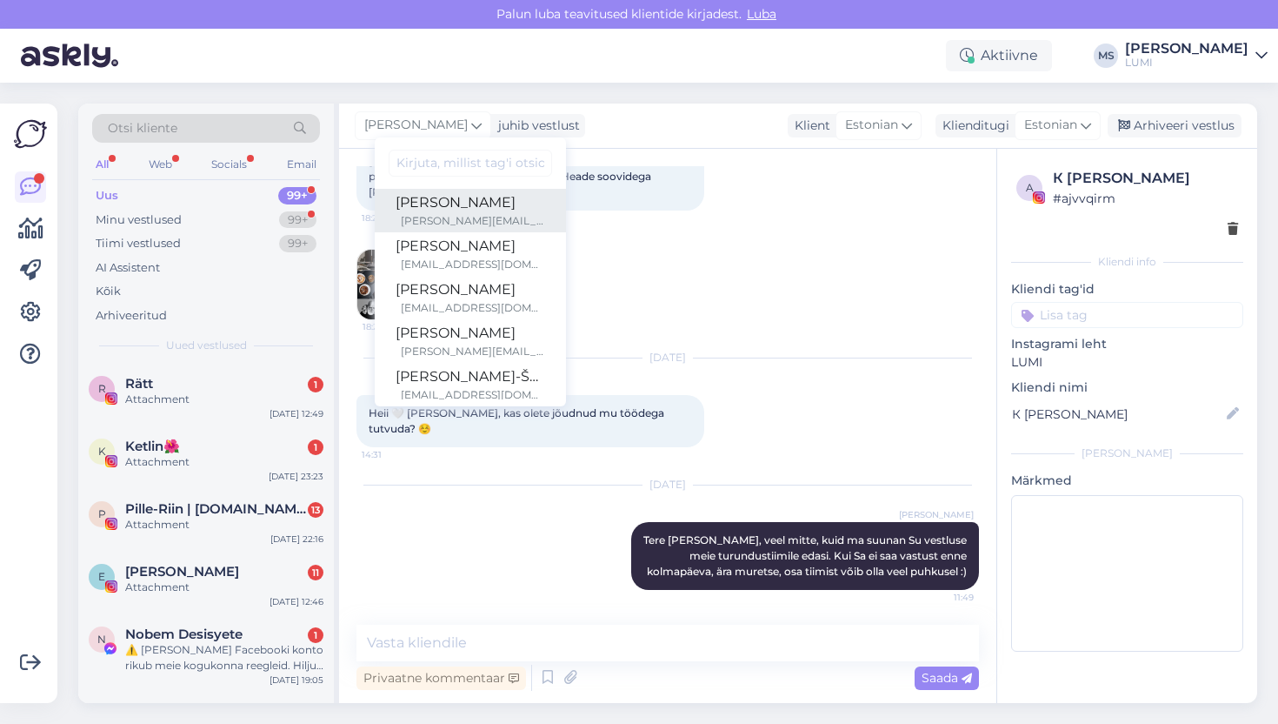
click at [505, 226] on div "[PERSON_NAME][EMAIL_ADDRESS][DOMAIN_NAME]" at bounding box center [473, 221] width 144 height 16
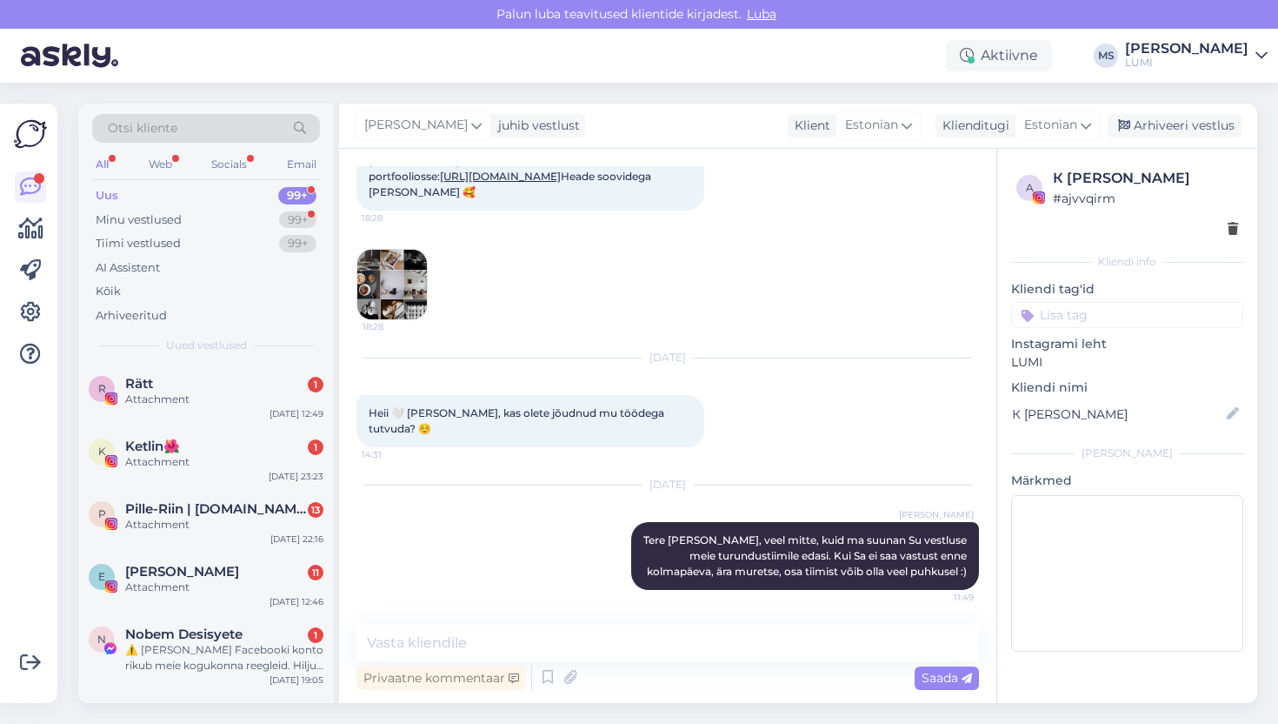
scroll to position [324, 0]
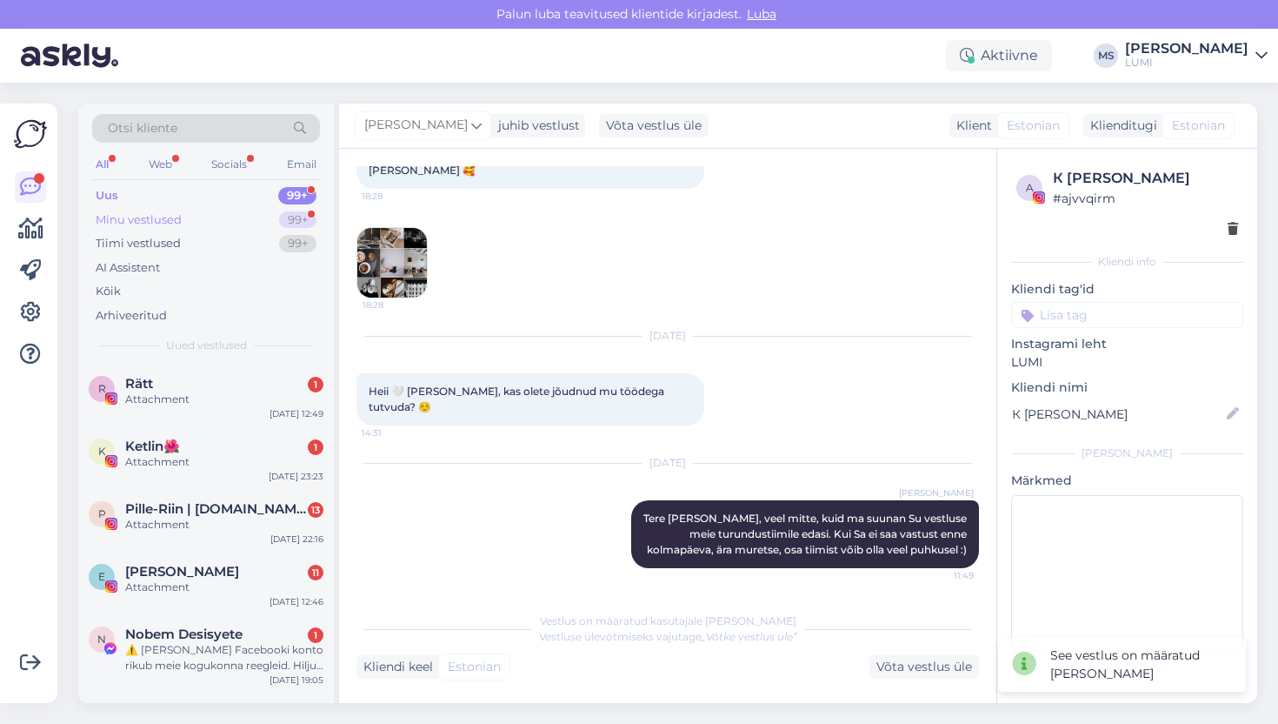
click at [187, 226] on div "Minu vestlused 99+" at bounding box center [206, 220] width 228 height 24
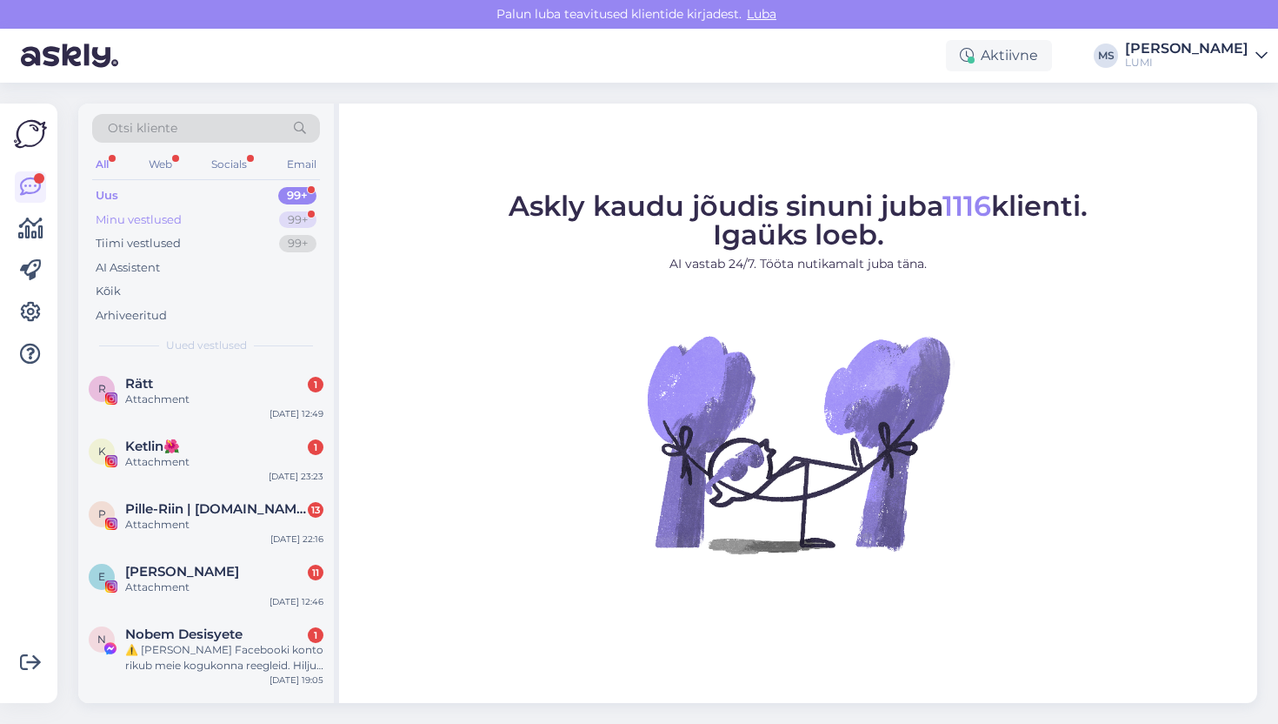
click at [184, 220] on div "Minu vestlused 99+" at bounding box center [206, 220] width 228 height 24
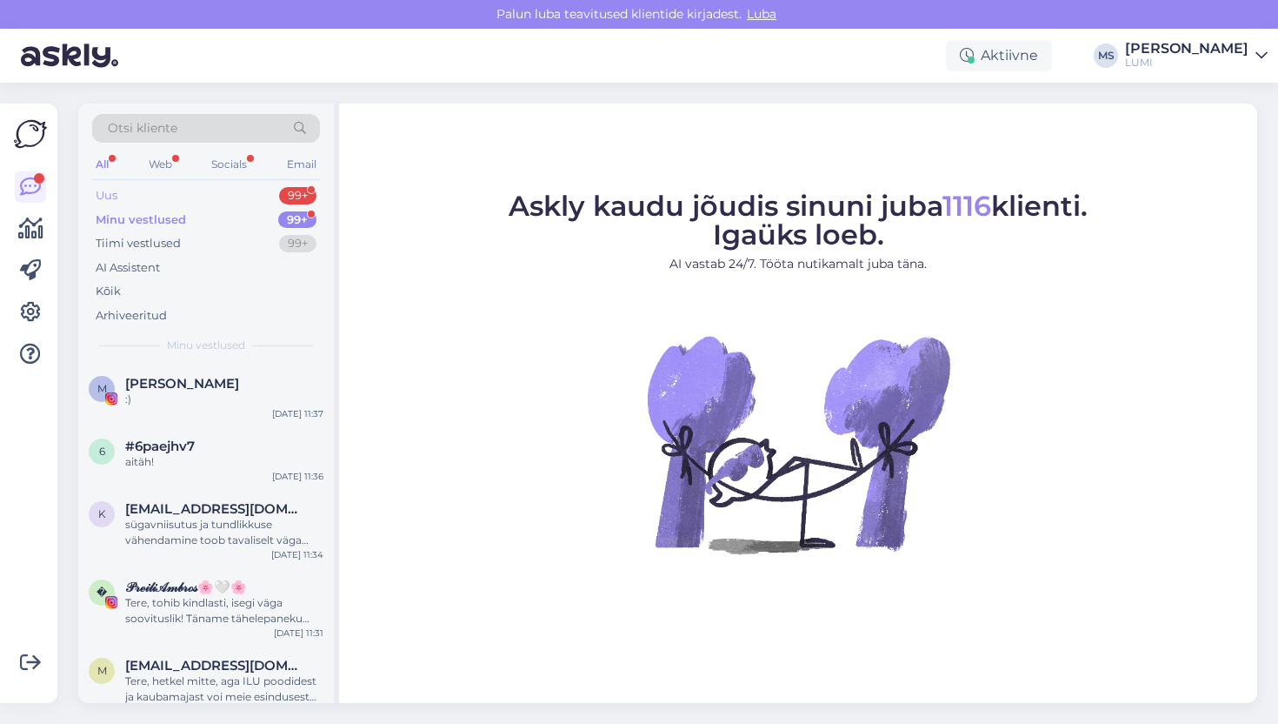
click at [158, 203] on div "Uus 99+" at bounding box center [206, 196] width 228 height 24
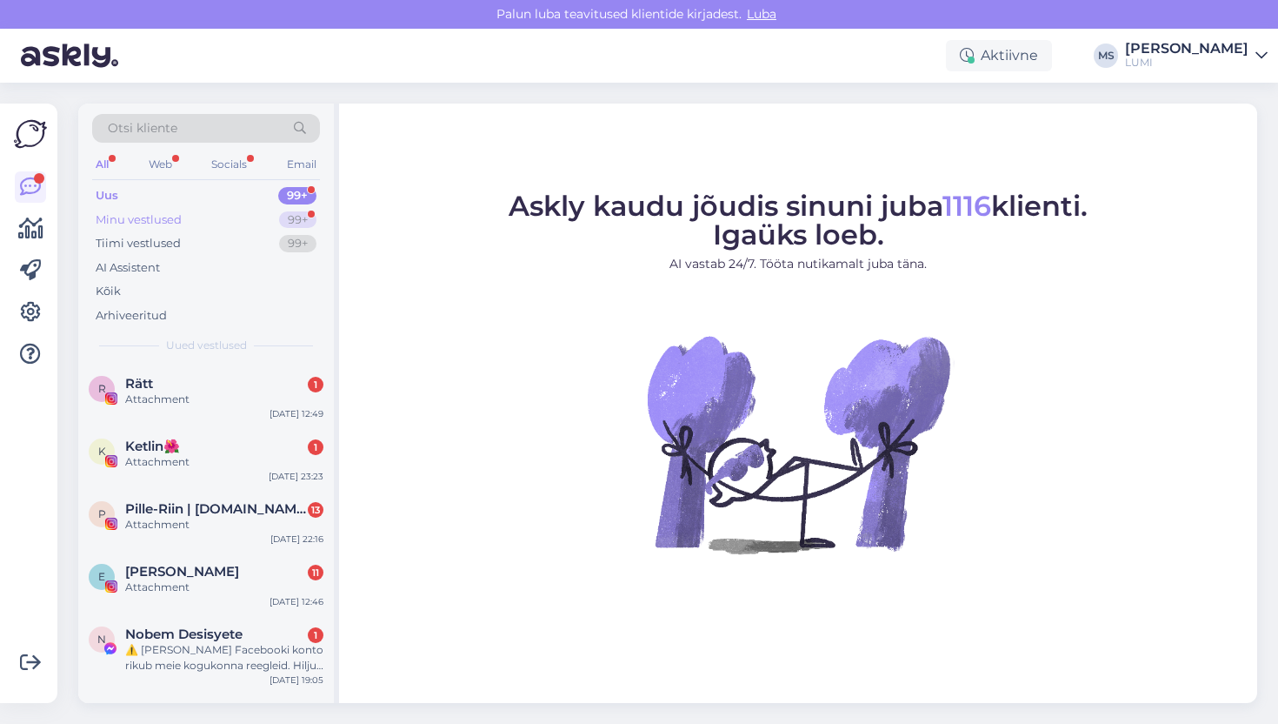
click at [165, 217] on div "Minu vestlused" at bounding box center [139, 219] width 86 height 17
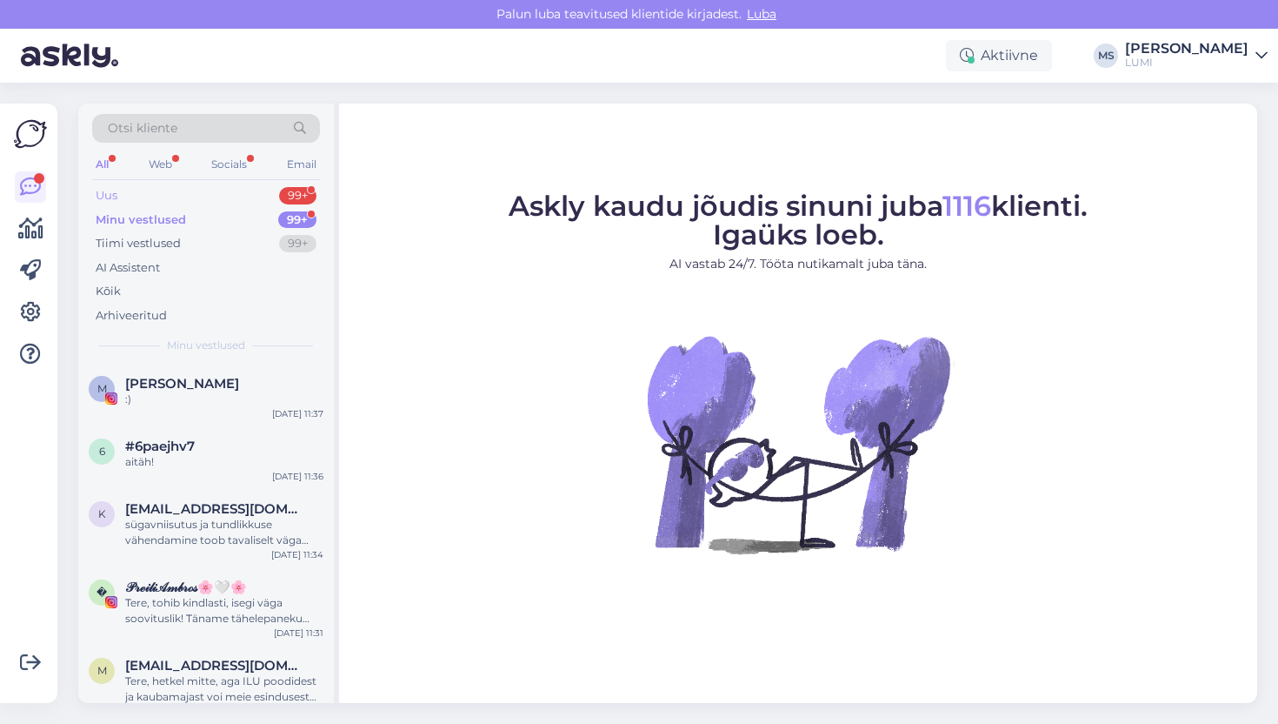
click at [215, 196] on div "Uus 99+" at bounding box center [206, 196] width 228 height 24
